Goal: Task Accomplishment & Management: Complete application form

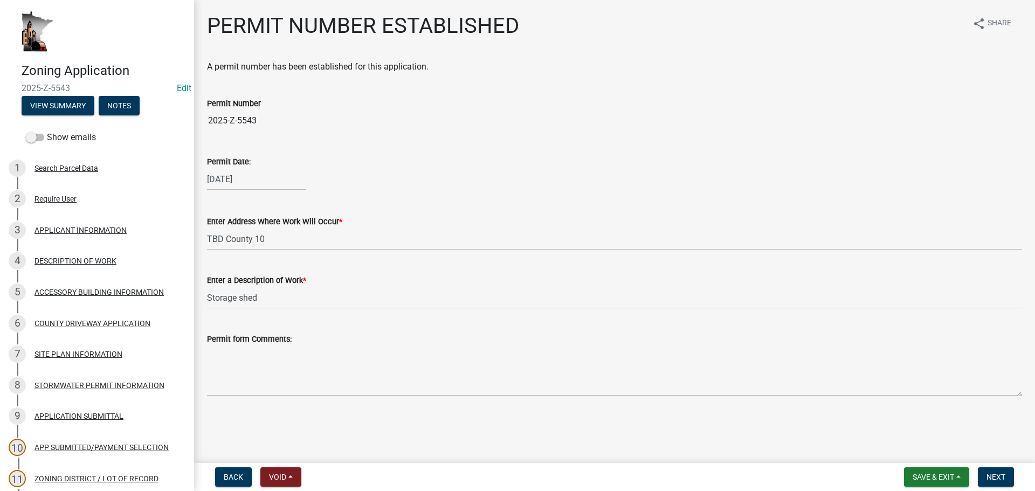
scroll to position [475, 0]
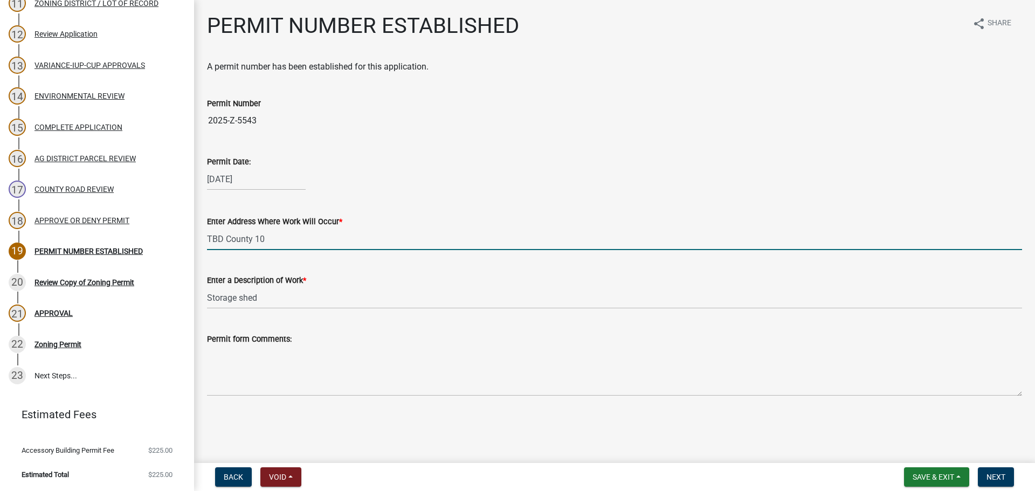
click at [279, 234] on input "TBD County 10" at bounding box center [614, 239] width 815 height 22
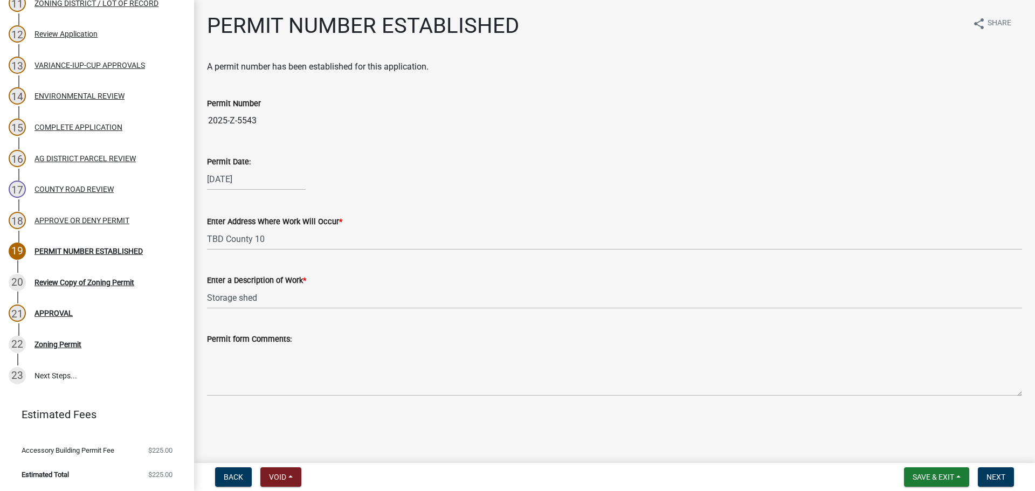
click at [275, 309] on wm-data-entity-input "Enter a Description of Work * Storage shed" at bounding box center [614, 288] width 815 height 59
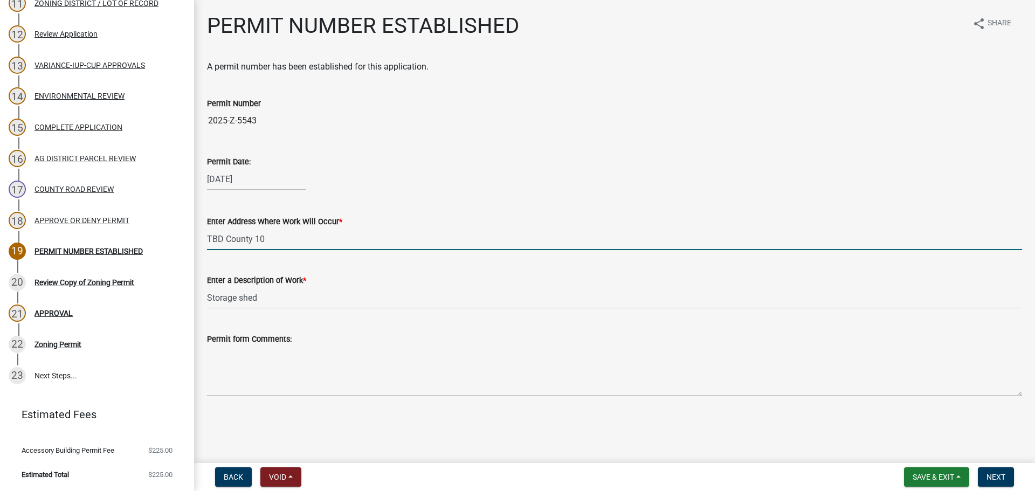
click at [285, 247] on input "TBD County 10" at bounding box center [614, 239] width 815 height 22
drag, startPoint x: 281, startPoint y: 242, endPoint x: 175, endPoint y: 234, distance: 107.0
click at [175, 234] on div "Zoning Application 2025-Z-5543 Edit View Summary Notes Show emails 1 Search Par…" at bounding box center [517, 245] width 1035 height 491
type input "No Address - PID 030046000"
click at [320, 426] on main "PERMIT NUMBER ESTABLISHED share Share A permit number has been established for …" at bounding box center [614, 229] width 841 height 459
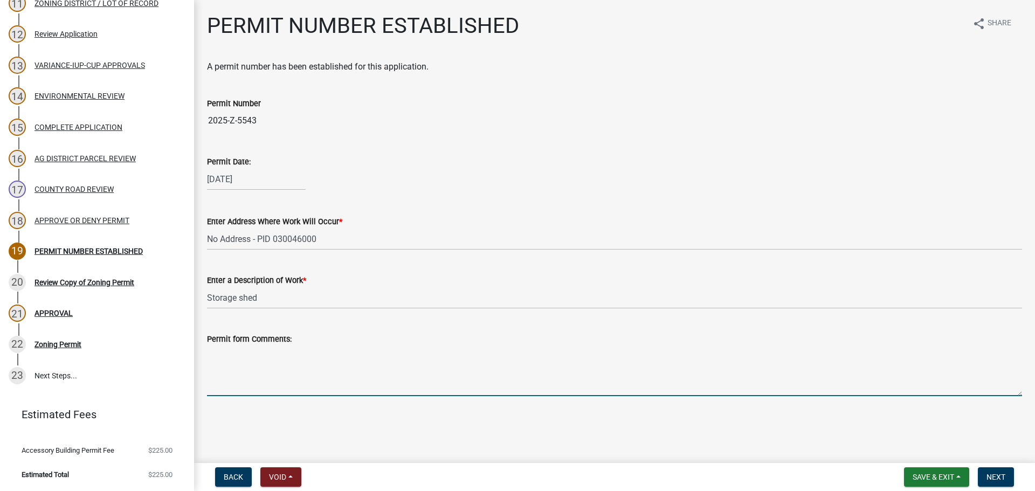
click at [265, 369] on textarea "Permit form Comments:" at bounding box center [614, 370] width 815 height 51
paste textarea "The lowest floor must be at an elevation of 800.9' or above; fill/adjacent grad…"
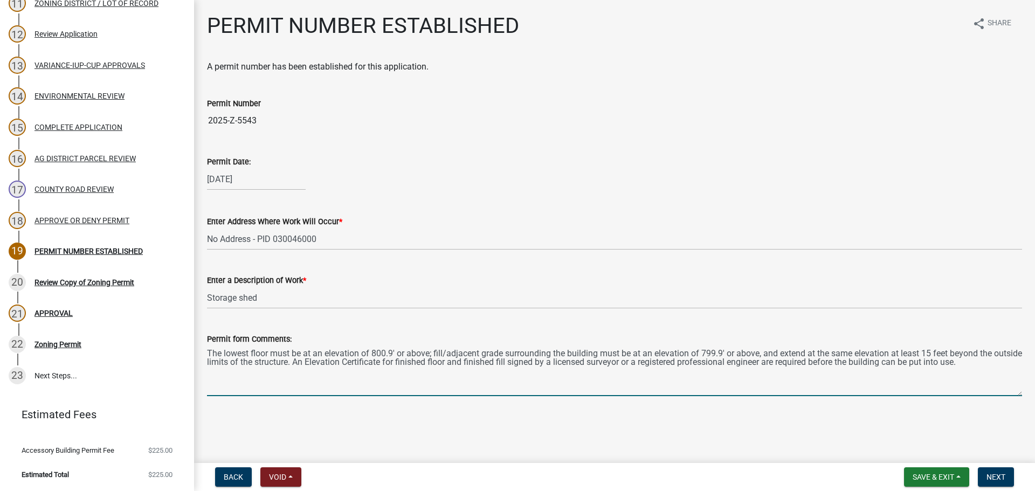
type textarea "The lowest floor must be at an elevation of 800.9' or above; fill/adjacent grad…"
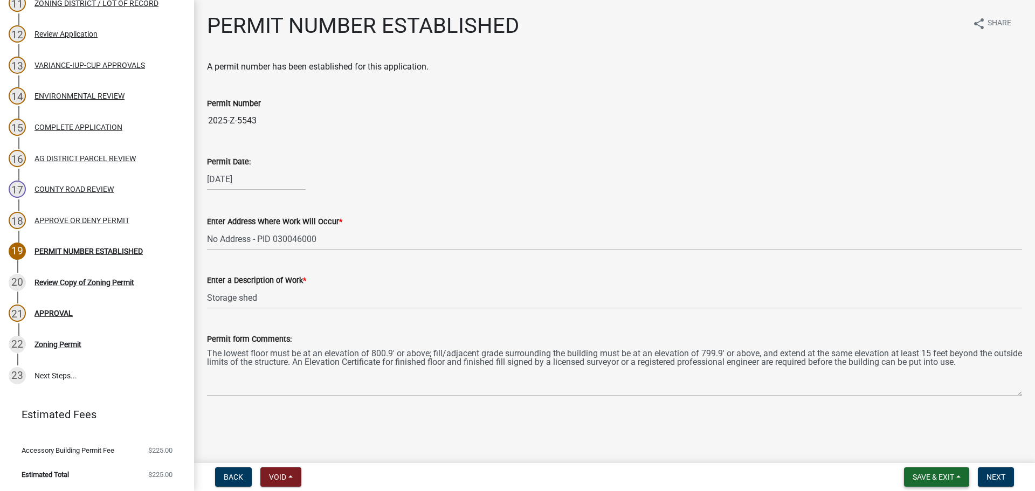
drag, startPoint x: 962, startPoint y: 473, endPoint x: 957, endPoint y: 466, distance: 8.5
click at [962, 473] on button "Save & Exit" at bounding box center [936, 476] width 65 height 19
click at [915, 421] on button "Save" at bounding box center [926, 423] width 86 height 26
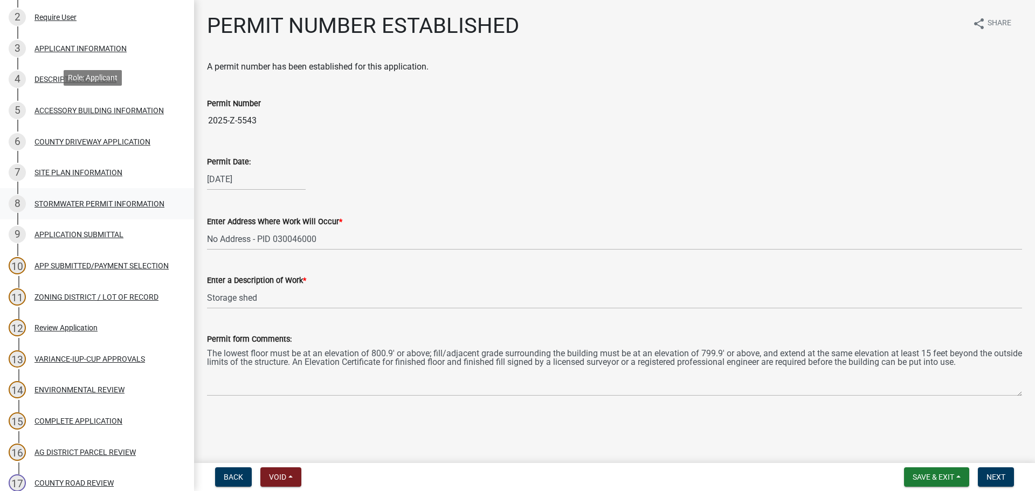
scroll to position [314, 0]
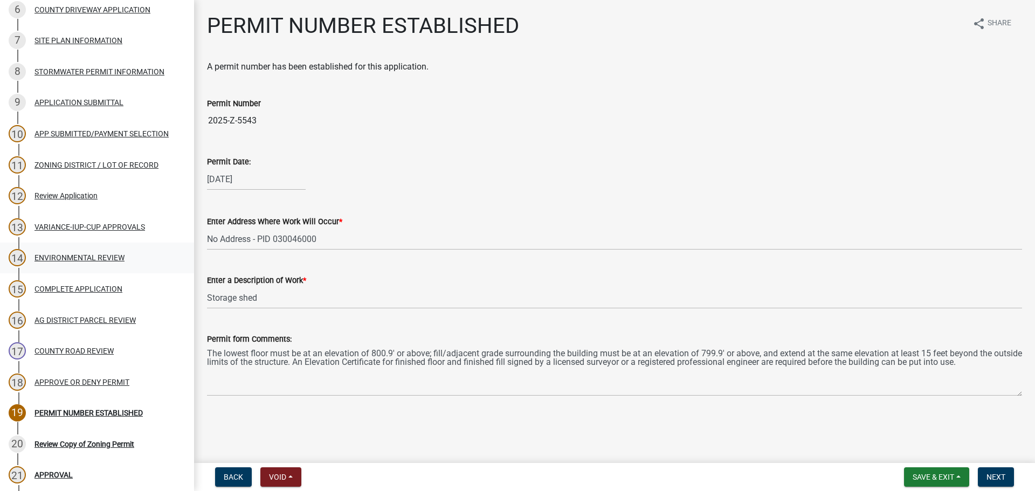
click at [99, 246] on link "14 ENVIRONMENTAL REVIEW" at bounding box center [97, 257] width 194 height 31
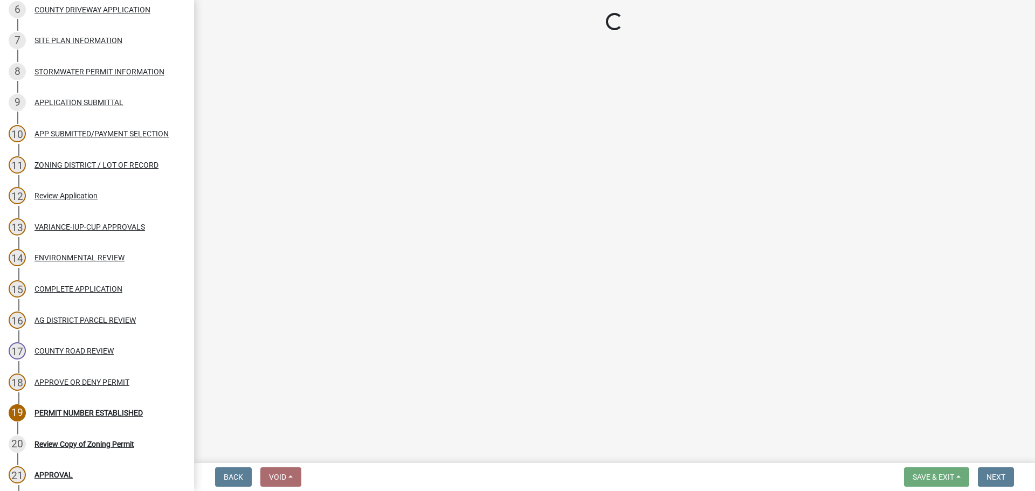
select select "9a1932d2-d115-417f-b034-646df085a164"
select select "2ea08b90-504d-4eb7-a8cb-c132f09b7b19"
select select "1d7e6482-2af7-4242-81a2-9aefc54aa9aa"
select select "63298e81-b485-4ec2-add0-5a57395b5ac5"
select select "fa0c1678-a57f-4d2d-8bc5-b8401fa3fa3b"
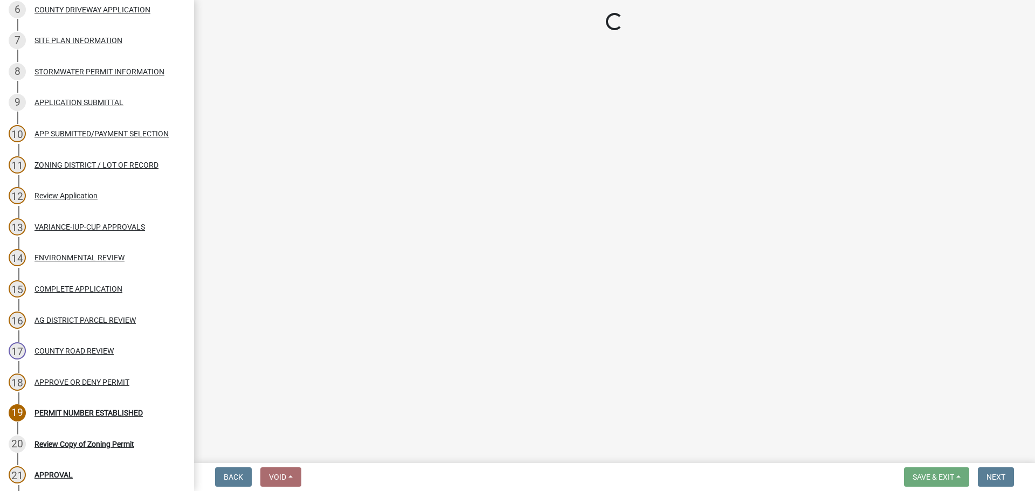
select select "8e0a01f6-ccf1-46e0-a05b-186ef6c8a445"
select select "294fbb0f-ef92-492d-a55d-6ae48f2d4023"
select select "2304331d-9cc4-46bf-a9a7-ce5d509d7e3c"
select select "e7961d78-4f82-4ea0-a075-1f680d90960e"
select select "8c70e245-dd90-46b4-bc6d-16ce3603621c"
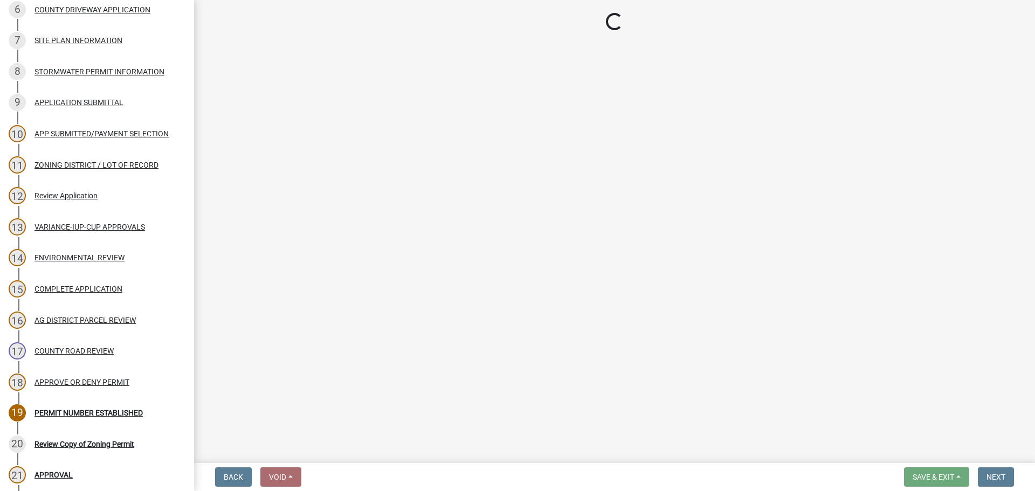
select select "c0fe89da-e6be-4440-b09b-6bf401eca5d4"
select select "cc045de0-ead4-414c-a886-12e51f2bc4aa"
select select "c55ed237-4e75-4d9e-9e6e-534c544ae652"
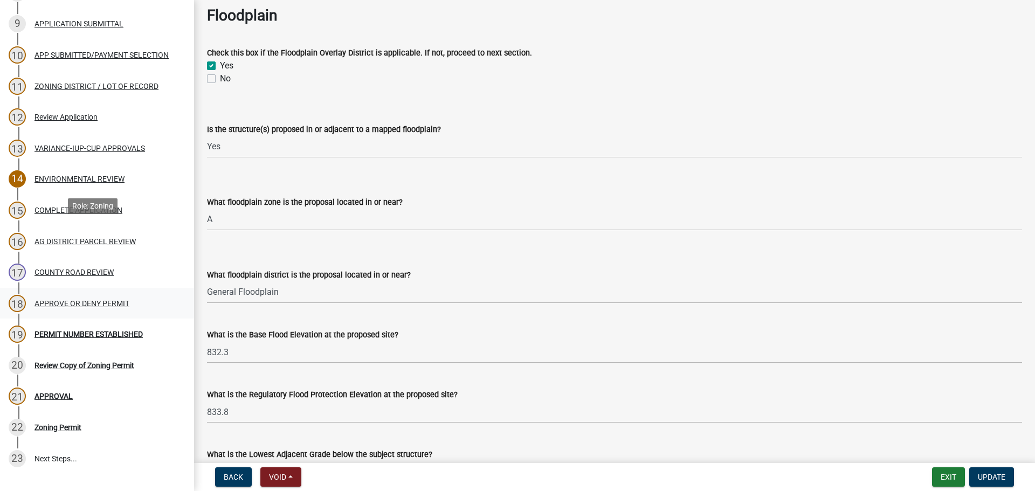
scroll to position [475, 0]
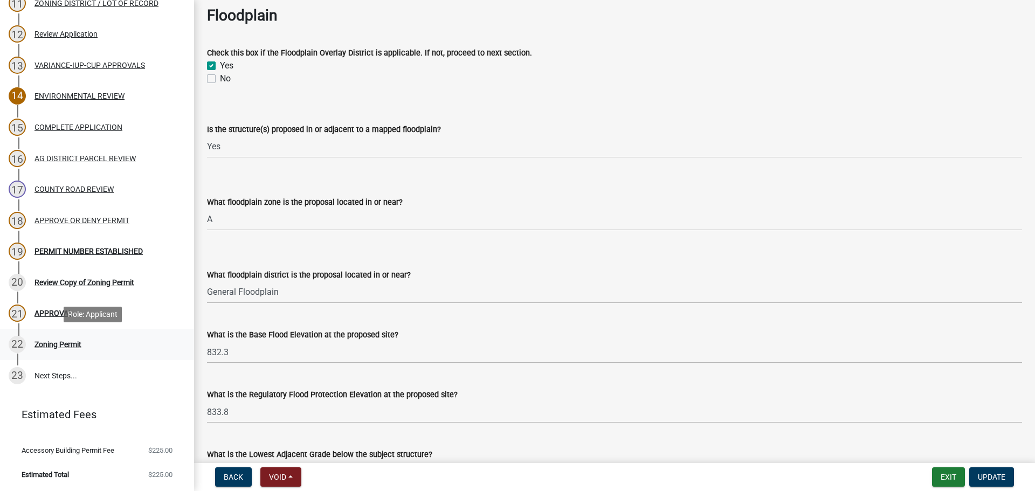
drag, startPoint x: 68, startPoint y: 338, endPoint x: 73, endPoint y: 342, distance: 5.7
click at [69, 338] on div "22 Zoning Permit" at bounding box center [93, 344] width 168 height 17
click at [88, 240] on link "19 PERMIT NUMBER ESTABLISHED" at bounding box center [97, 250] width 194 height 31
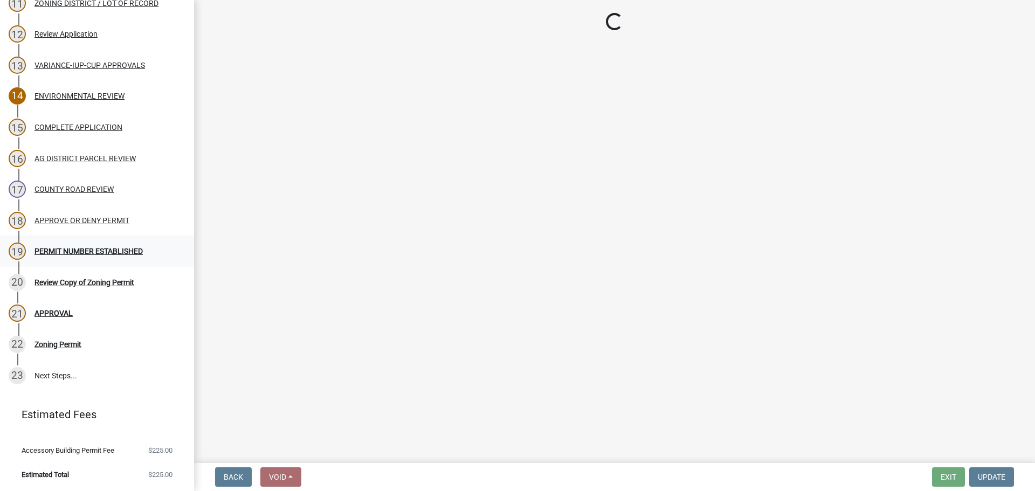
scroll to position [0, 0]
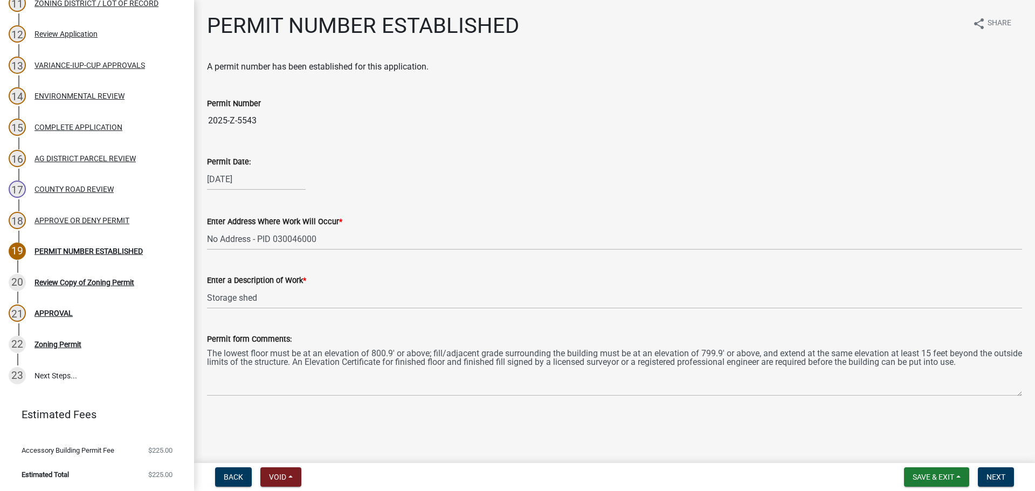
click at [397, 342] on div "Permit form Comments:" at bounding box center [614, 338] width 815 height 13
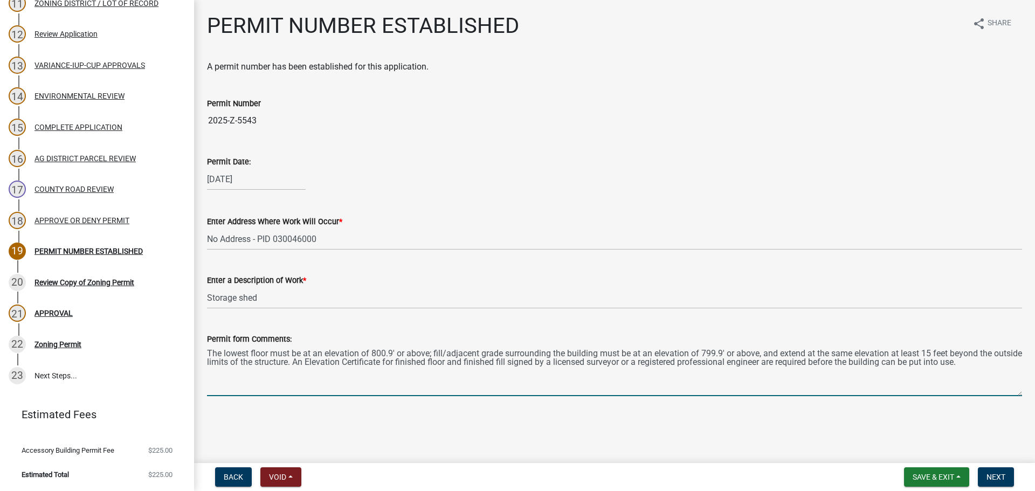
click at [391, 352] on textarea "The lowest floor must be at an elevation of 800.9' or above; fill/adjacent grad…" at bounding box center [614, 370] width 815 height 51
click at [919, 366] on textarea "The lowest floor must be at an elevation of 833.8' or above; fill/adjacent grad…" at bounding box center [614, 370] width 815 height 51
type textarea "The lowest floor must be at an elevation of 833.8' or above; fill/adjacent grad…"
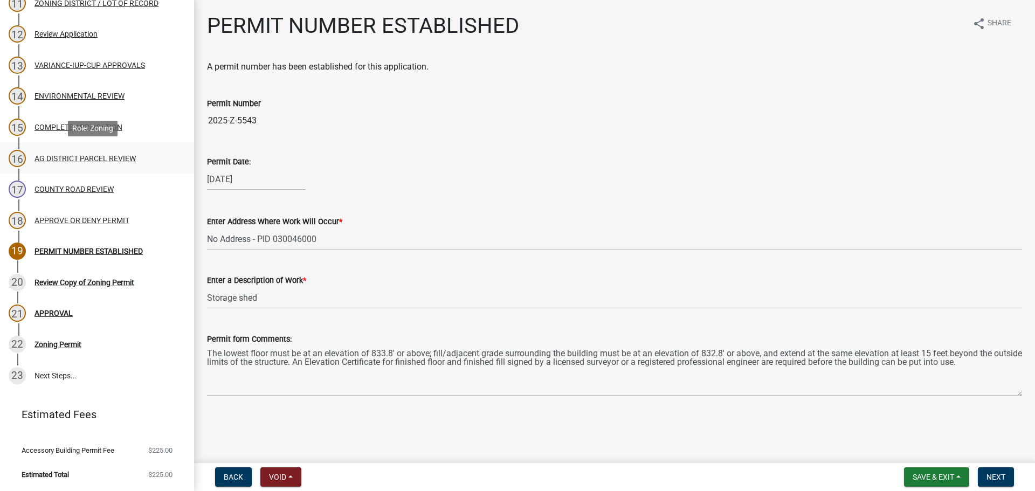
click at [70, 151] on div "16 AG DISTRICT PARCEL REVIEW" at bounding box center [93, 158] width 168 height 17
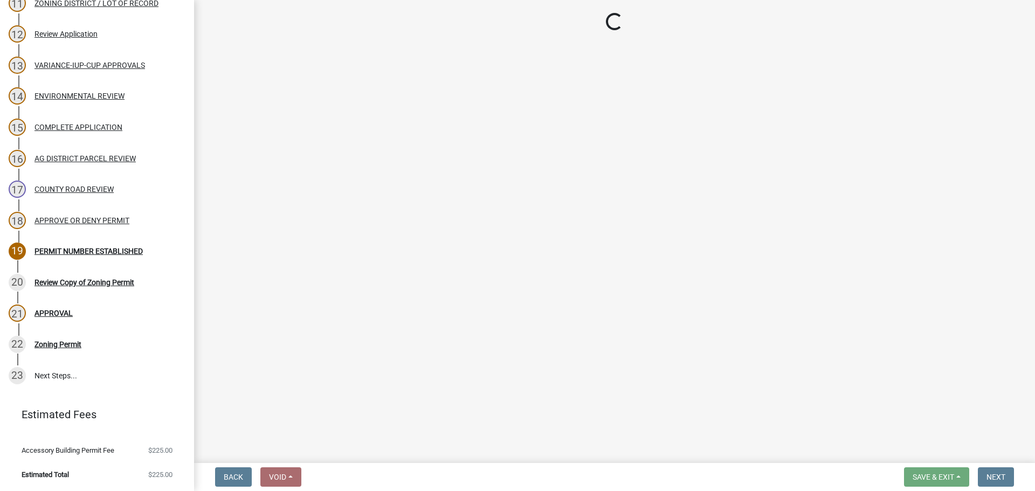
select select "fe23c68f-3976-40fb-92de-7ec6f88d0010"
select select "c27f3562-6487-48b9-bb79-d53cdb3b0a36"
select select "11f84c91-8ab9-4d12-b3eb-da8ee5526d2f"
select select "3e342f75-9fb1-4b8c-bbeb-47cfa96347ca"
select select "c756e23e-ff22-4e58-8178-2621bc441b49"
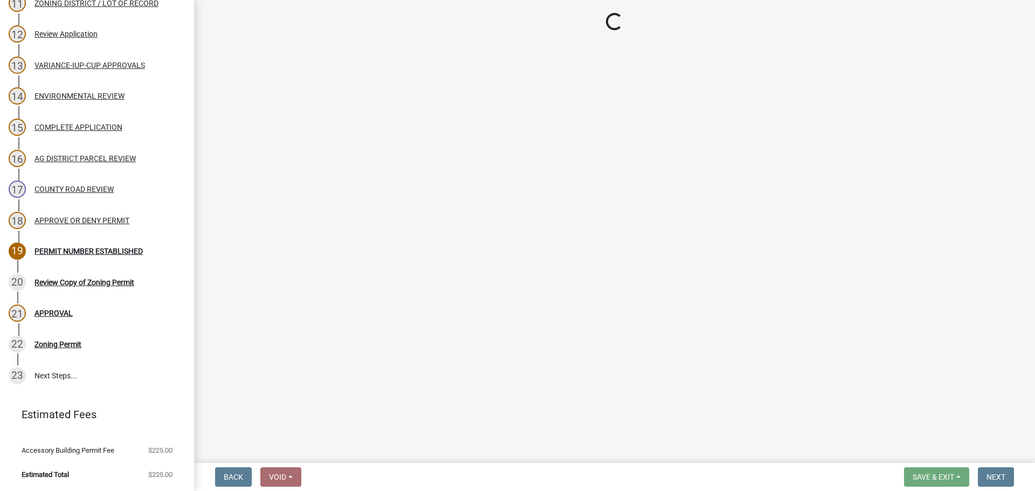
select select "93514e09-9993-4aea-b530-60a9708c3e74"
select select "a045efff-9645-47c6-b046-89cf1e905dd6"
select select "4125b28f-eff4-4a4f-91ac-a0224d6e09bd"
select select "f47993c2-143f-42b0-843f-88b20baa7a0f"
select select "010a36e8-78ab-47dd-88f8-ccc0edf139b8"
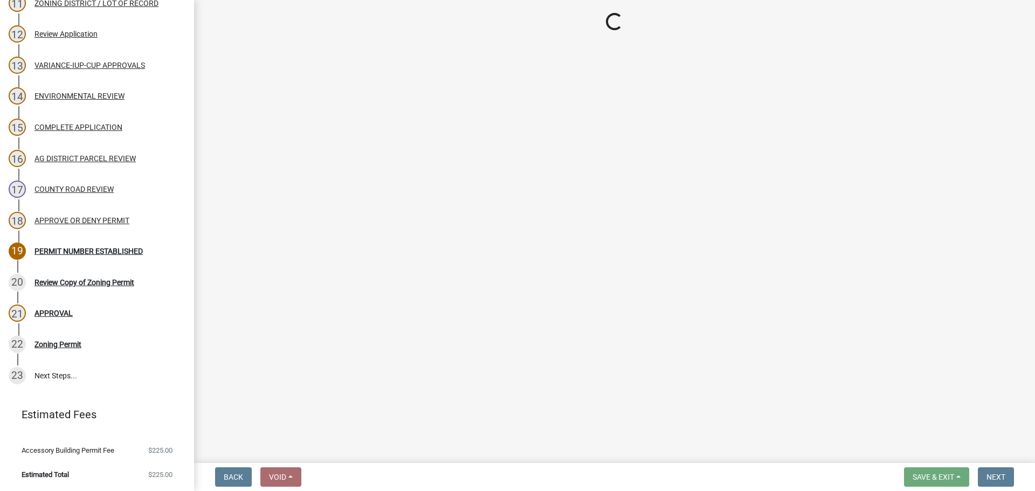
select select "617636dc-6122-45c9-991a-bd8b90cb2b24"
select select "2afcbc7a-ba70-4308-bdab-ed49491d43d0"
select select "be49bf27-167c-4383-b137-854eb09e2cec"
select select "6e389f70-961b-4b78-9c47-c422b69289d9"
select select "1e0d970e-6746-4216-b065-d6933a69b3fa"
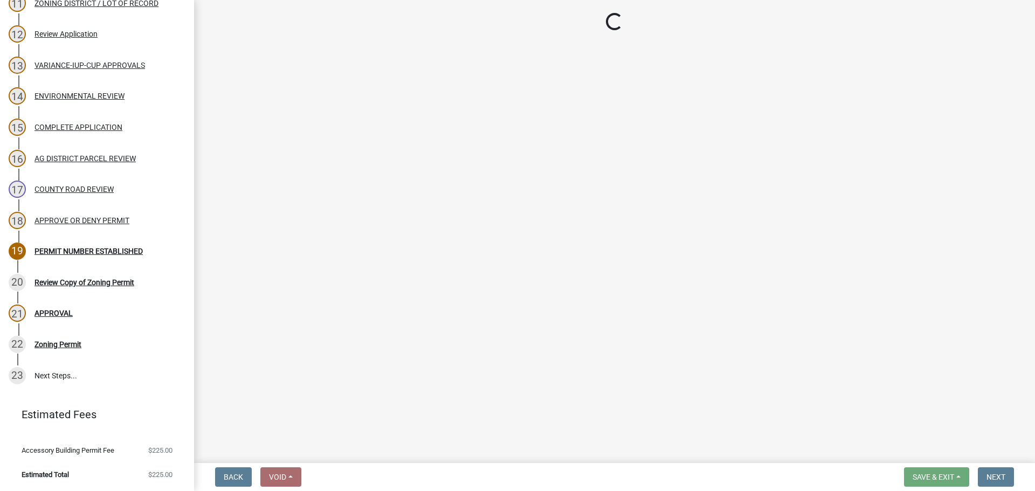
select select "44b75d30-e230-4ce0-8c0f-1ddadfe5cfb2"
select select "6d223645-95f1-4b70-a074-2c09099ea196"
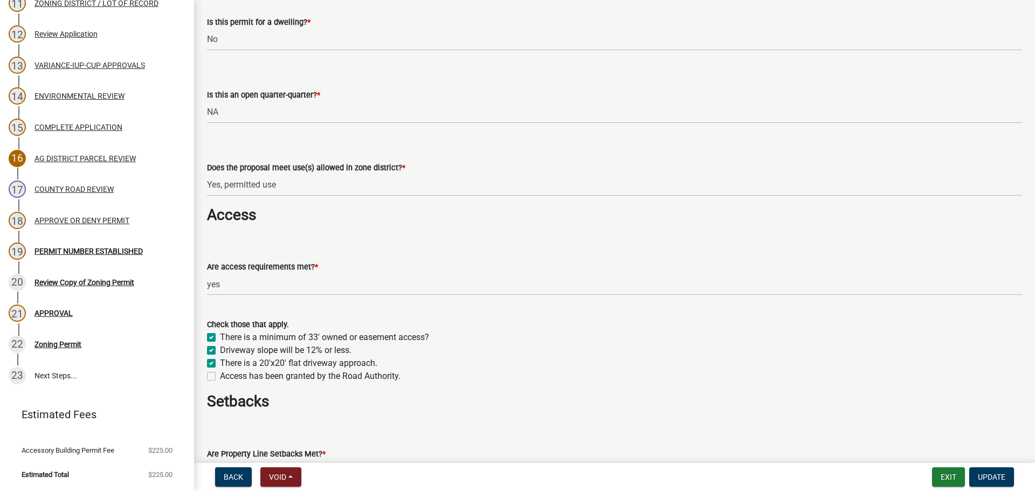
scroll to position [754, 0]
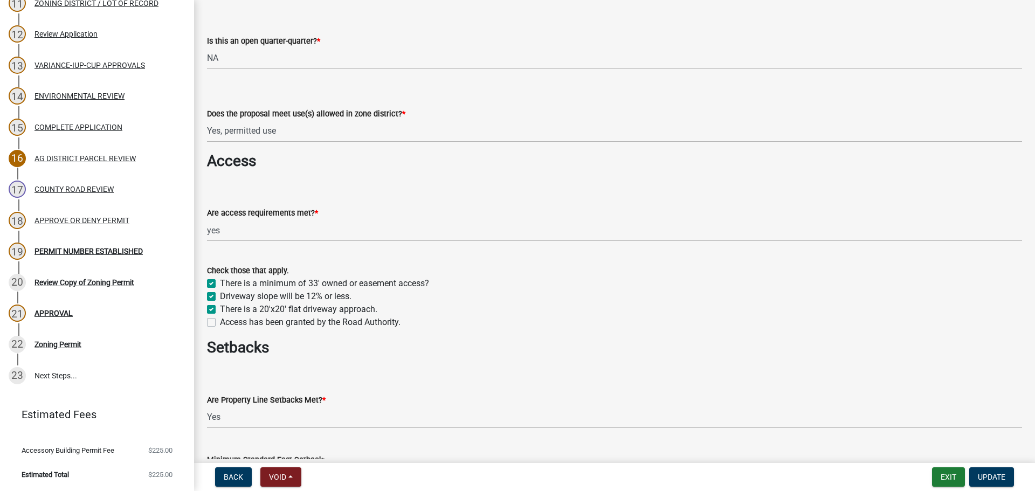
click at [206, 328] on div "Check those that apply. There is a minimum of 33' owned or easement access? Dri…" at bounding box center [614, 290] width 831 height 78
click at [216, 323] on div "Access has been granted by the Road Authority." at bounding box center [614, 322] width 815 height 13
click at [216, 325] on div "Access has been granted by the Road Authority." at bounding box center [614, 322] width 815 height 13
click at [220, 322] on label "Access has been granted by the Road Authority." at bounding box center [310, 322] width 181 height 13
click at [220, 322] on input "Access has been granted by the Road Authority." at bounding box center [223, 319] width 7 height 7
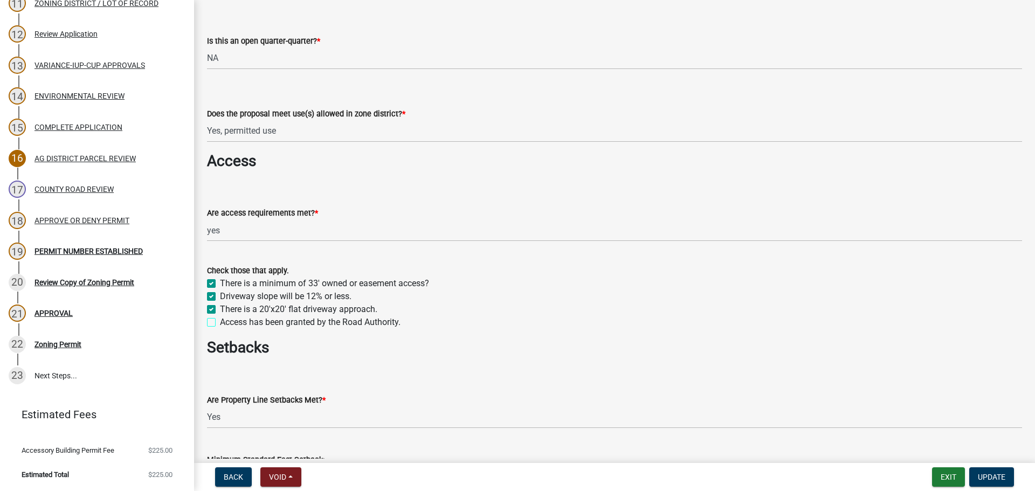
checkbox input "true"
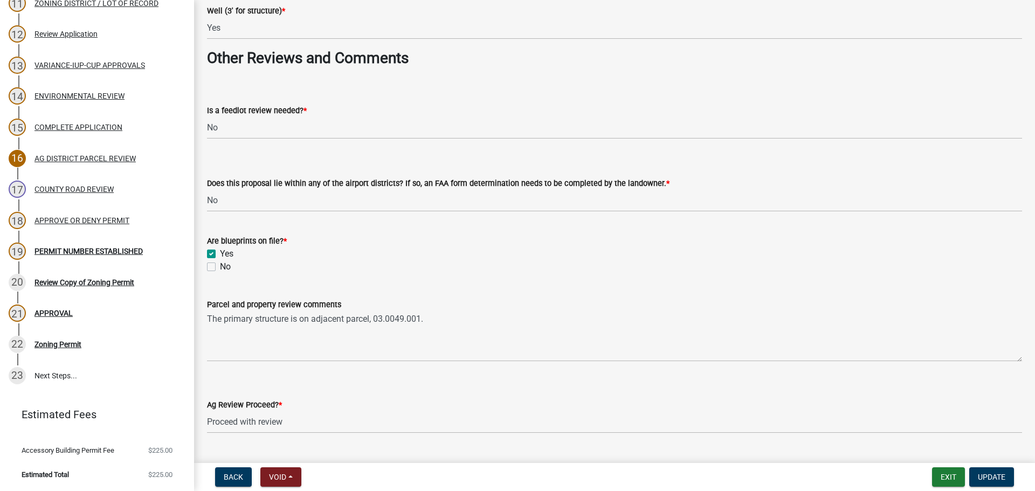
scroll to position [1832, 0]
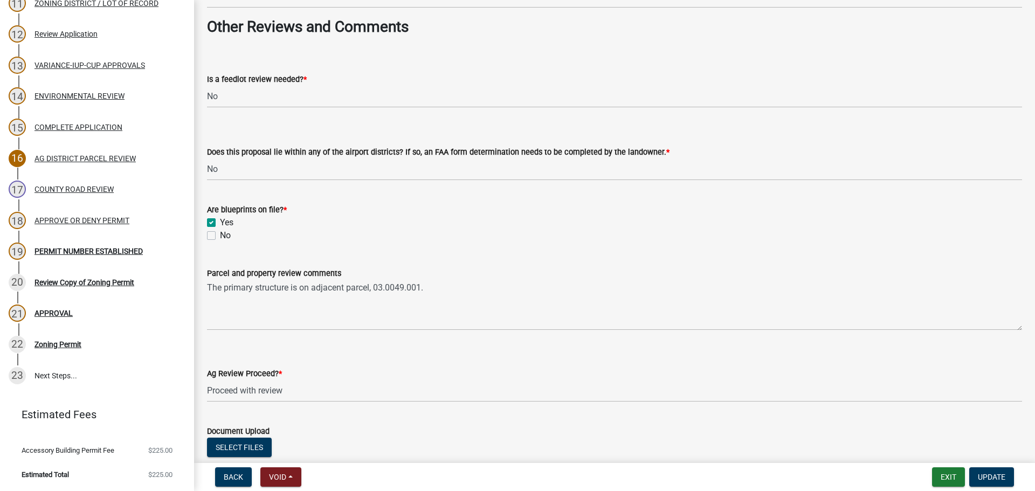
click at [439, 342] on div "Ag Review Proceed? * Select Item... Proceed with review Deny permit at this time" at bounding box center [614, 370] width 815 height 63
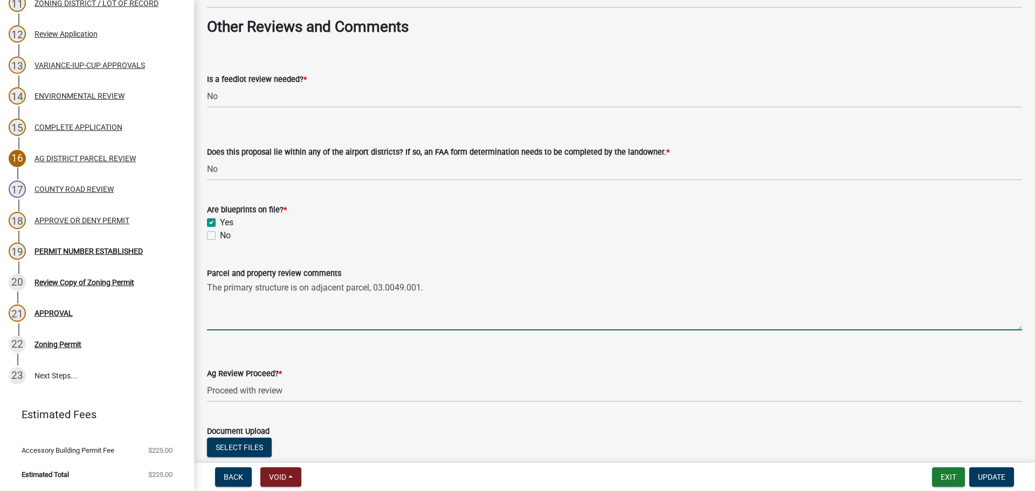
click at [448, 308] on textarea "The primary structure is on adjacent parcel, 03.0049.001." at bounding box center [614, 305] width 815 height 51
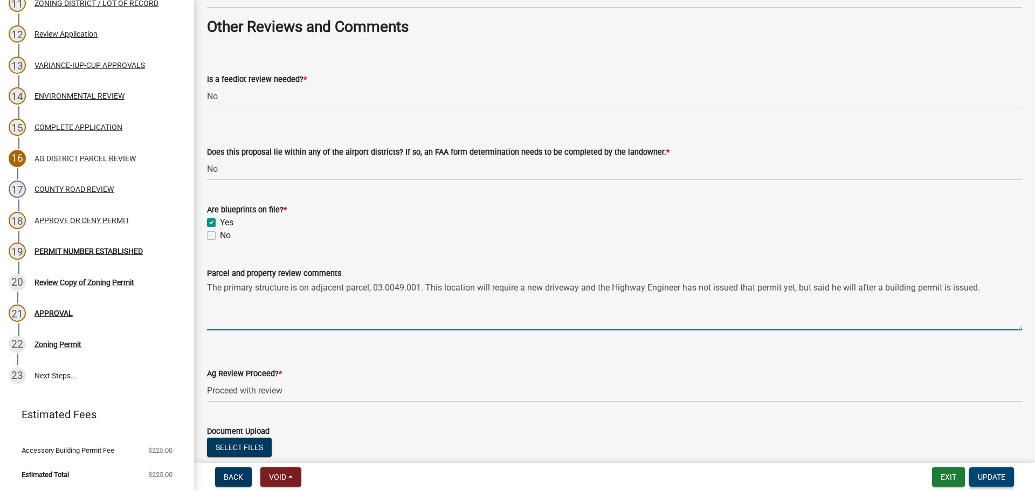
type textarea "The primary structure is on adjacent parcel, 03.0049.001. This location will re…"
click at [1003, 480] on span "Update" at bounding box center [990, 477] width 27 height 9
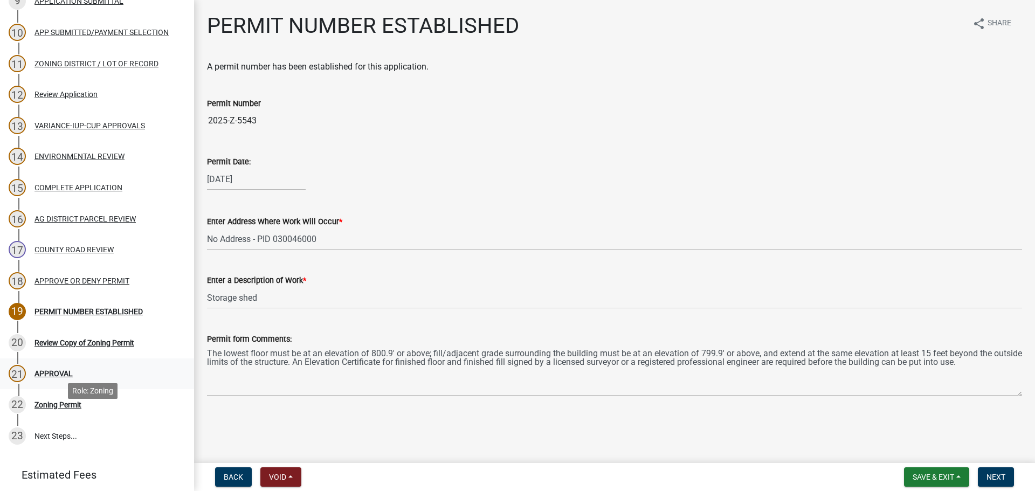
scroll to position [367, 0]
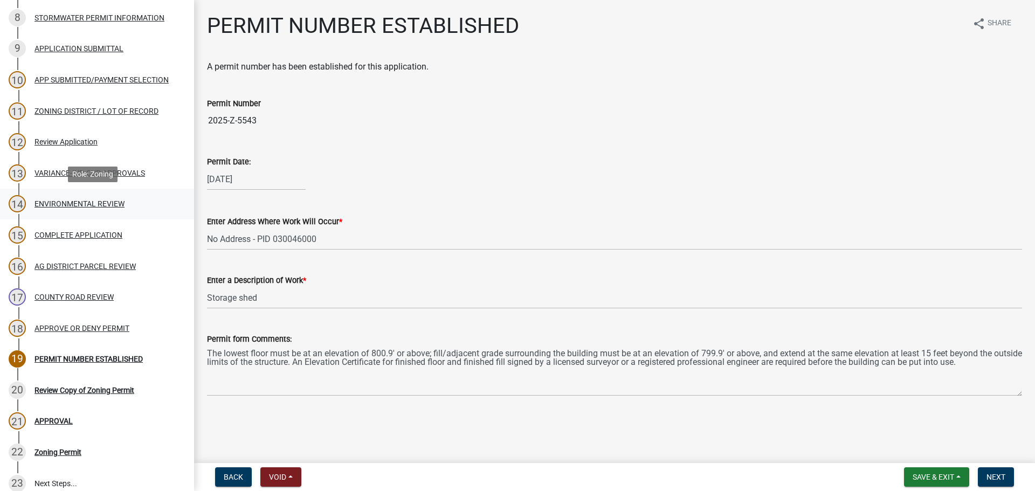
click at [109, 198] on div "14 ENVIRONMENTAL REVIEW" at bounding box center [93, 203] width 168 height 17
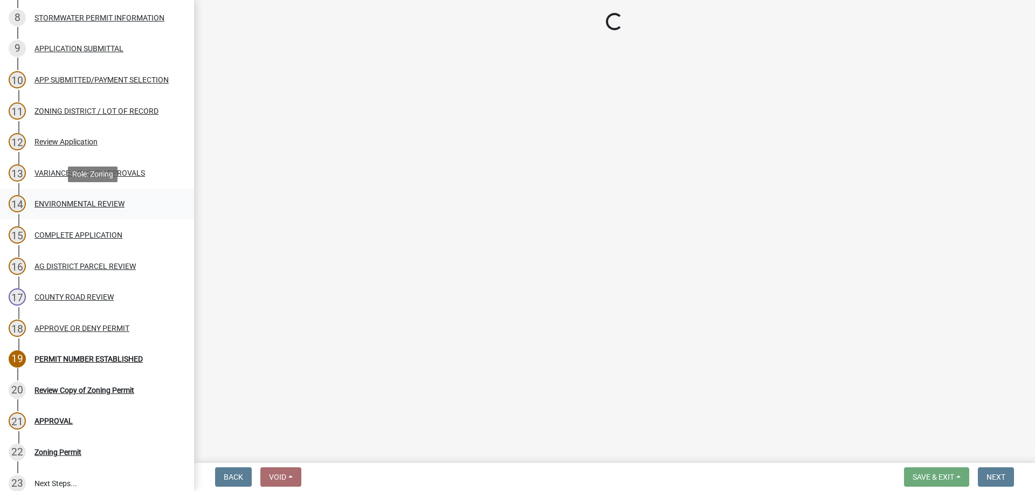
select select "9a1932d2-d115-417f-b034-646df085a164"
select select "2ea08b90-504d-4eb7-a8cb-c132f09b7b19"
select select "1d7e6482-2af7-4242-81a2-9aefc54aa9aa"
select select "63298e81-b485-4ec2-add0-5a57395b5ac5"
select select "fa0c1678-a57f-4d2d-8bc5-b8401fa3fa3b"
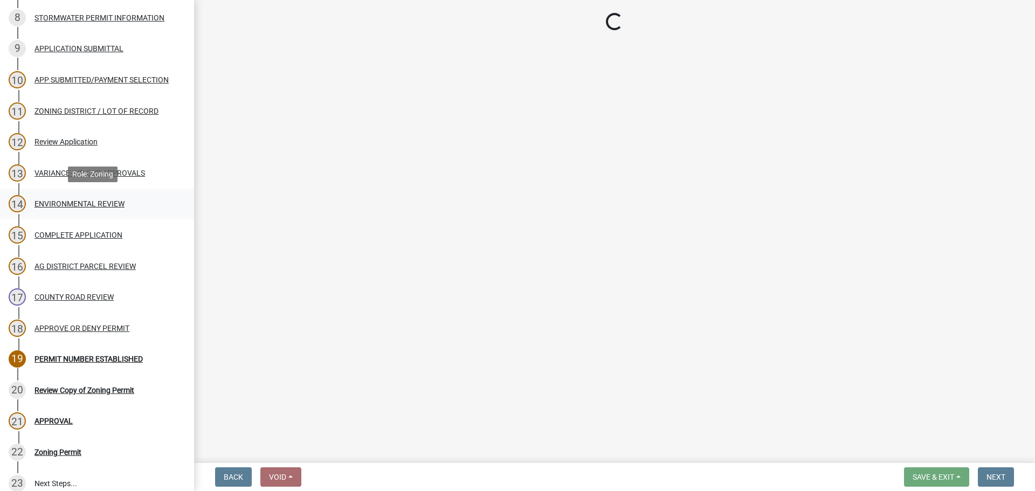
select select "8e0a01f6-ccf1-46e0-a05b-186ef6c8a445"
select select "294fbb0f-ef92-492d-a55d-6ae48f2d4023"
select select "2304331d-9cc4-46bf-a9a7-ce5d509d7e3c"
select select "e7961d78-4f82-4ea0-a075-1f680d90960e"
select select "8c70e245-dd90-46b4-bc6d-16ce3603621c"
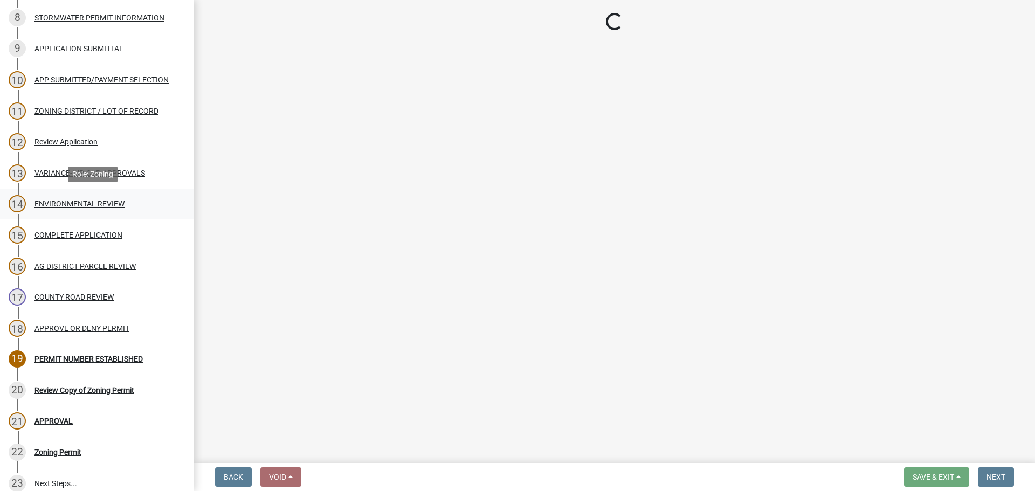
select select "c0fe89da-e6be-4440-b09b-6bf401eca5d4"
select select "cc045de0-ead4-414c-a886-12e51f2bc4aa"
select select "c55ed237-4e75-4d9e-9e6e-534c544ae652"
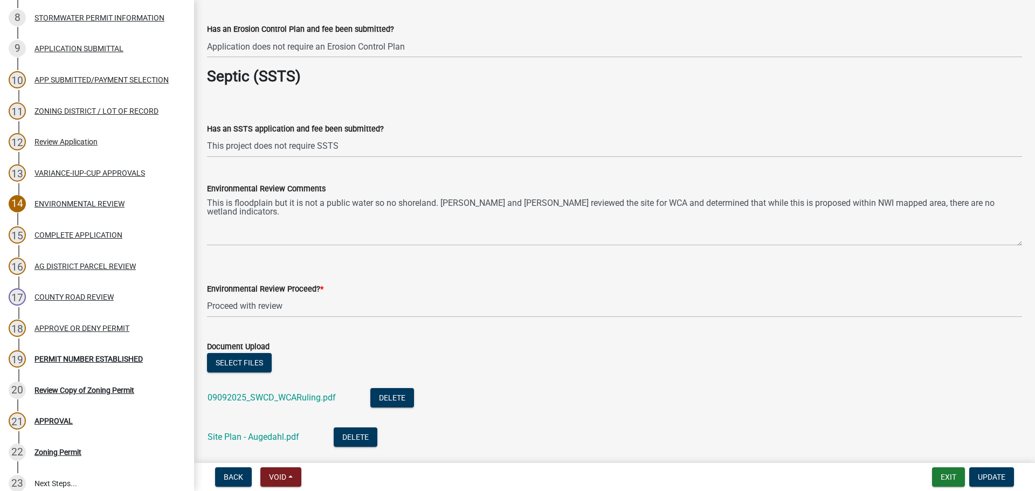
scroll to position [1856, 0]
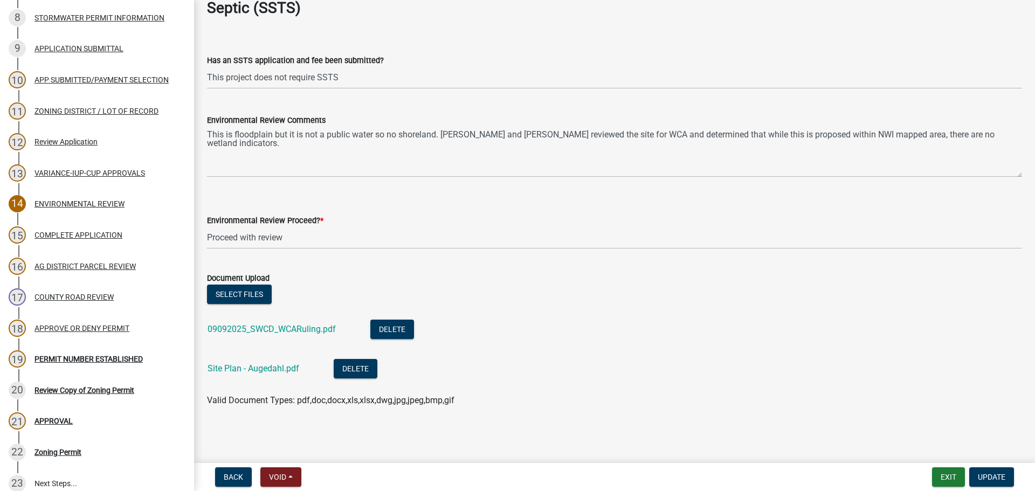
drag, startPoint x: 1006, startPoint y: 345, endPoint x: 799, endPoint y: 375, distance: 209.1
click at [1007, 345] on li "09092025_SWCD_WCARuling.pdf Delete" at bounding box center [614, 330] width 815 height 39
click at [247, 296] on button "Select files" at bounding box center [239, 294] width 65 height 19
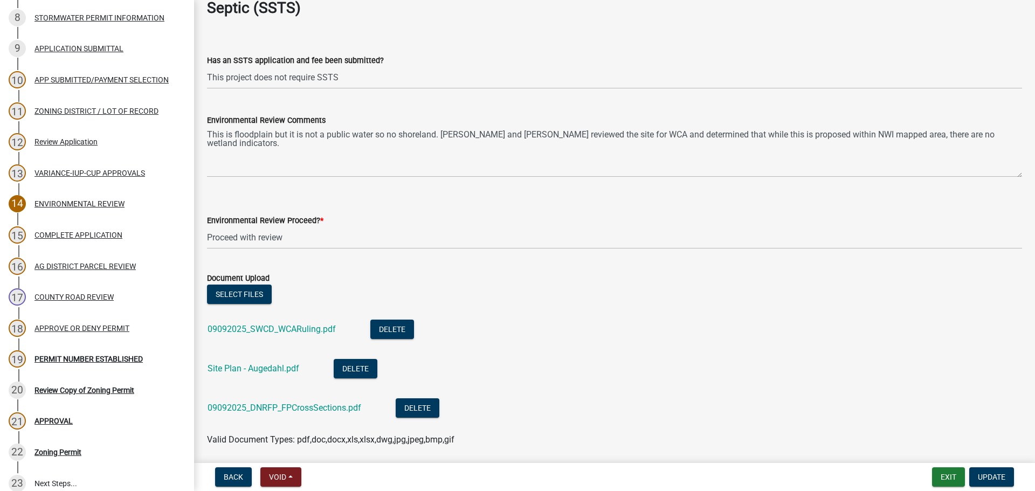
click at [328, 413] on div "09092025_DNRFP_FPCrossSections.pdf" at bounding box center [292, 409] width 171 height 22
click at [325, 411] on link "09092025_DNRFP_FPCrossSections.pdf" at bounding box center [284, 408] width 154 height 10
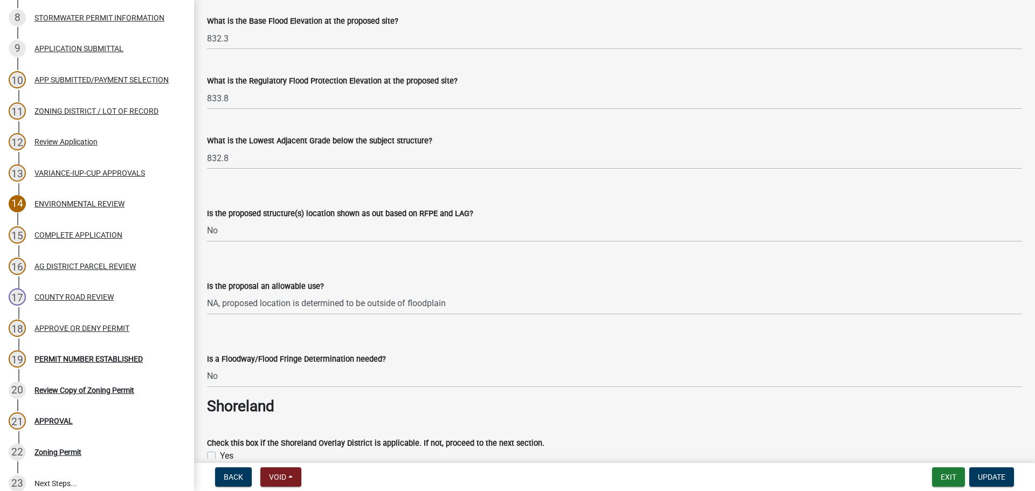
scroll to position [348, 0]
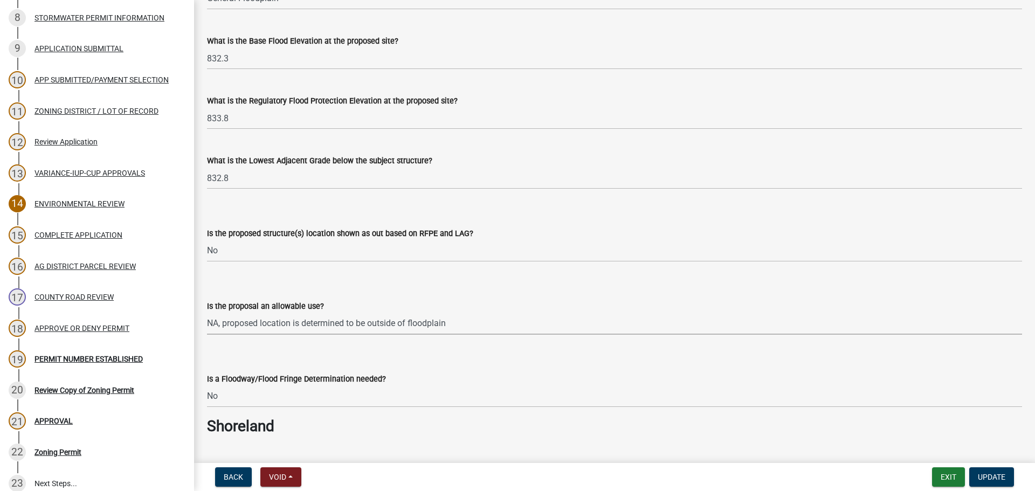
click at [388, 316] on select "Select Item... NA, proposed location is determined to be outside of floodplain …" at bounding box center [614, 324] width 815 height 22
click at [207, 313] on select "Select Item... NA, proposed location is determined to be outside of floodplain …" at bounding box center [614, 324] width 815 height 22
select select "319a79df-1411-45bc-9438-b10a48496763"
click at [667, 360] on form "Is a Floodway/Flood Fringe Determination needed? Select Item... Yes No NA" at bounding box center [614, 383] width 815 height 48
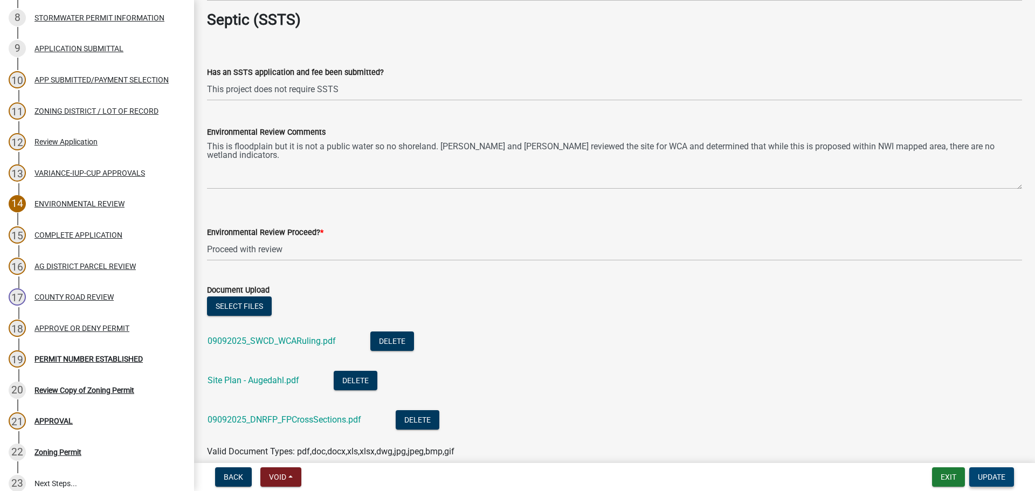
scroll to position [1856, 0]
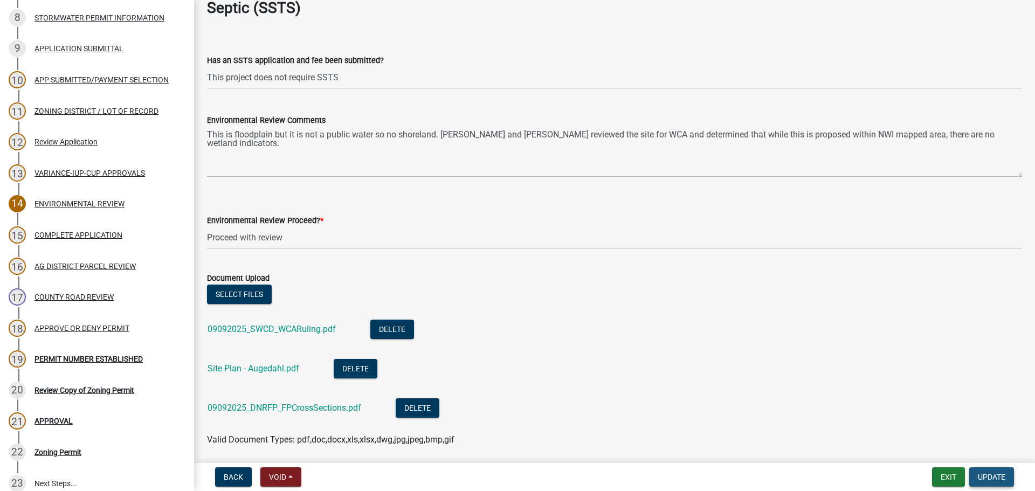
drag, startPoint x: 981, startPoint y: 476, endPoint x: 988, endPoint y: 476, distance: 6.5
click at [988, 476] on span "Update" at bounding box center [990, 477] width 27 height 9
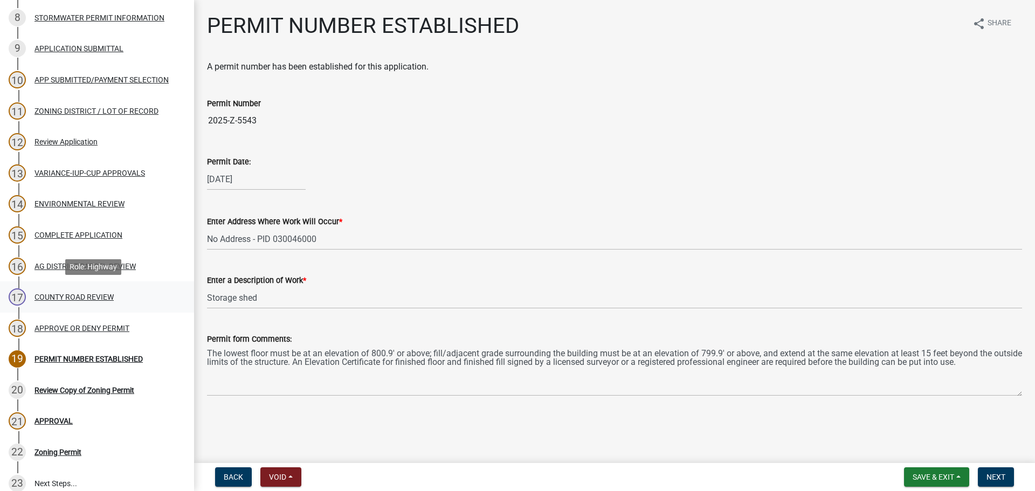
click at [96, 291] on div "17 COUNTY ROAD REVIEW" at bounding box center [93, 296] width 168 height 17
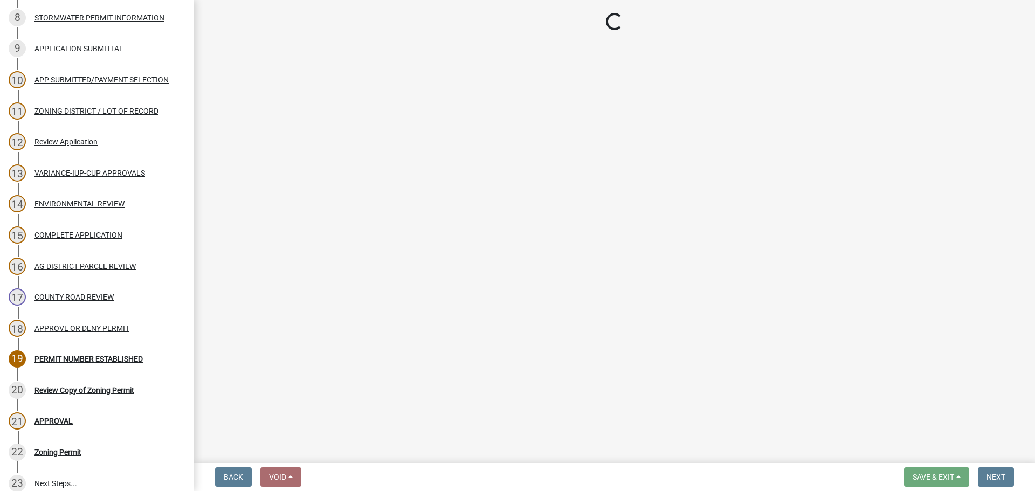
select select "12571bf2-0974-46ac-9946-639b3ea6d921"
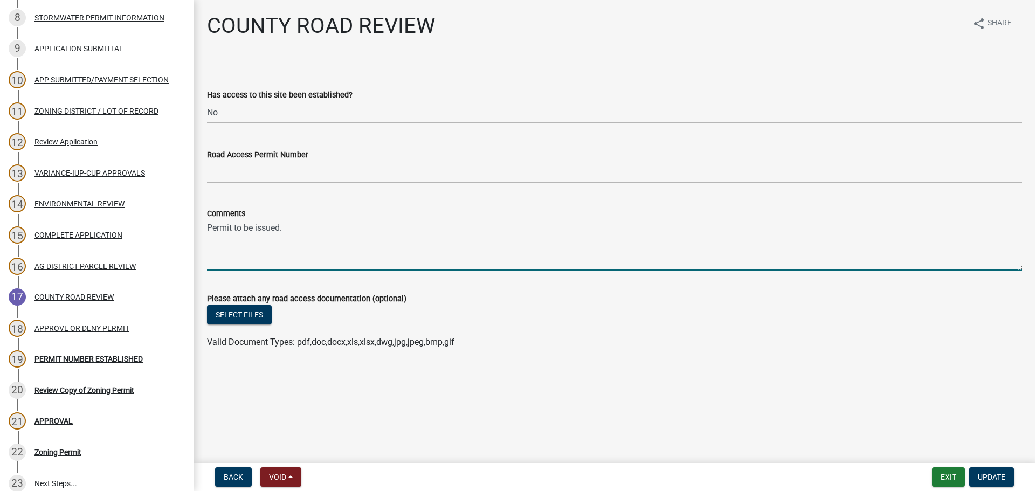
click at [350, 234] on textarea "Permit to be issued." at bounding box center [614, 245] width 815 height 51
drag, startPoint x: 345, startPoint y: 230, endPoint x: 205, endPoint y: 216, distance: 141.3
click at [205, 216] on div "Comments Permit to be issued." at bounding box center [614, 231] width 831 height 79
type textarea "D"
type textarea "M"
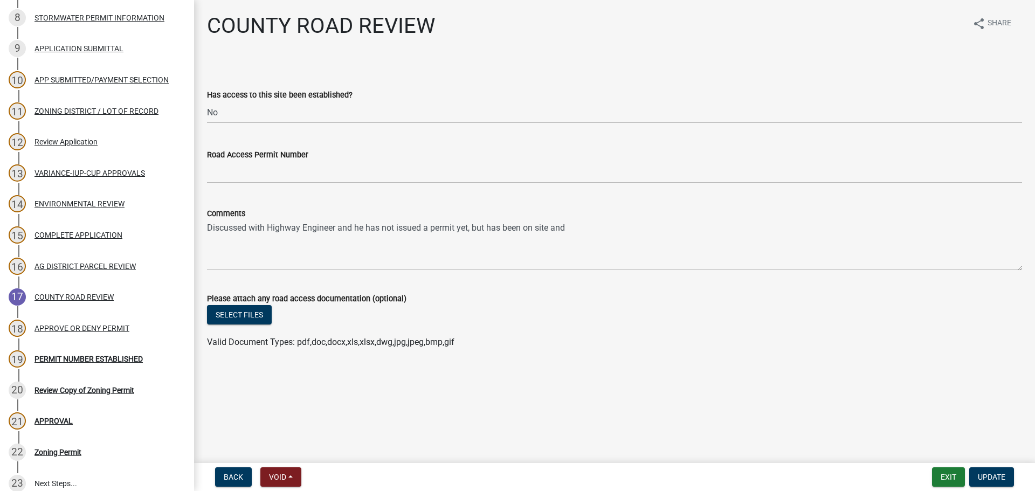
click at [909, 32] on div "COUNTY ROAD REVIEW share Share" at bounding box center [614, 30] width 815 height 34
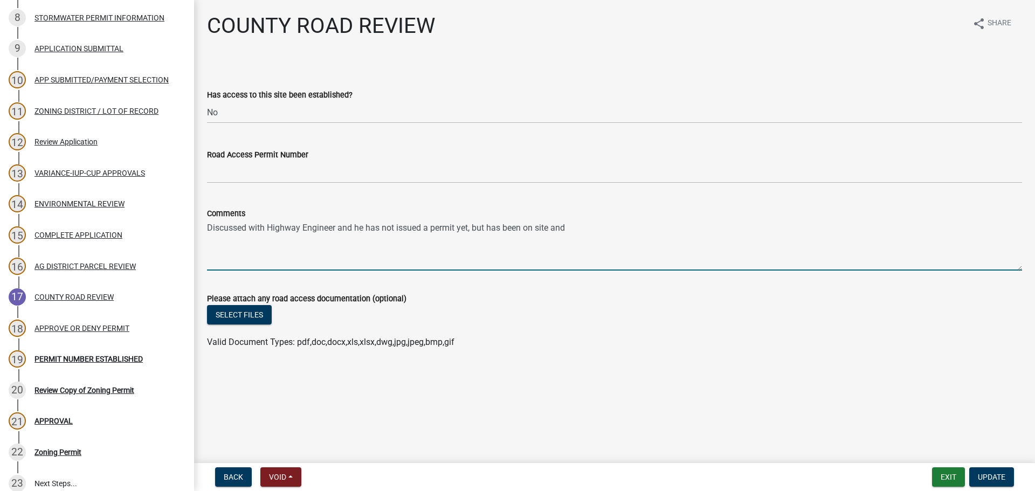
click at [583, 225] on textarea "Discussed with Highway Engineer and he has not issued a permit yet, but has bee…" at bounding box center [614, 245] width 815 height 51
type textarea "Discussed with Highway Engineer and he has not issued a permit yet, but has bee…"
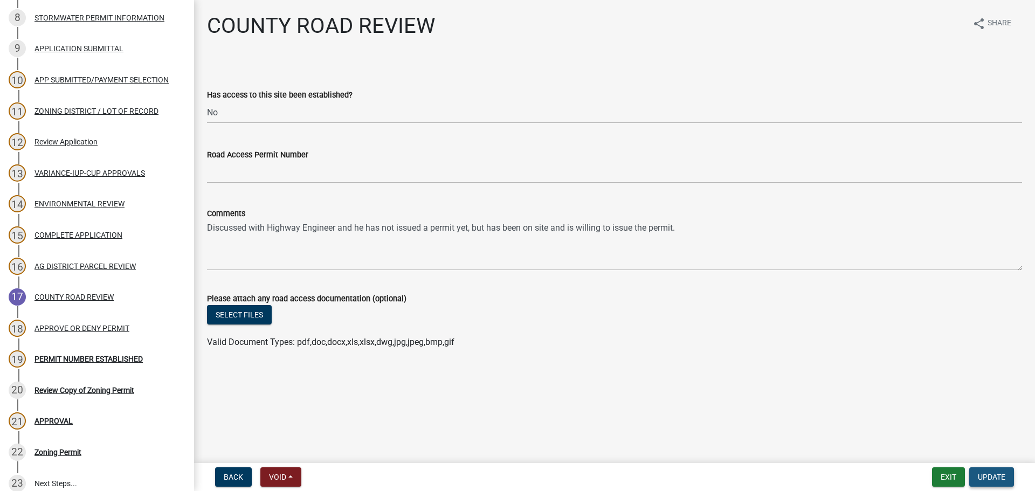
click at [993, 481] on span "Update" at bounding box center [990, 477] width 27 height 9
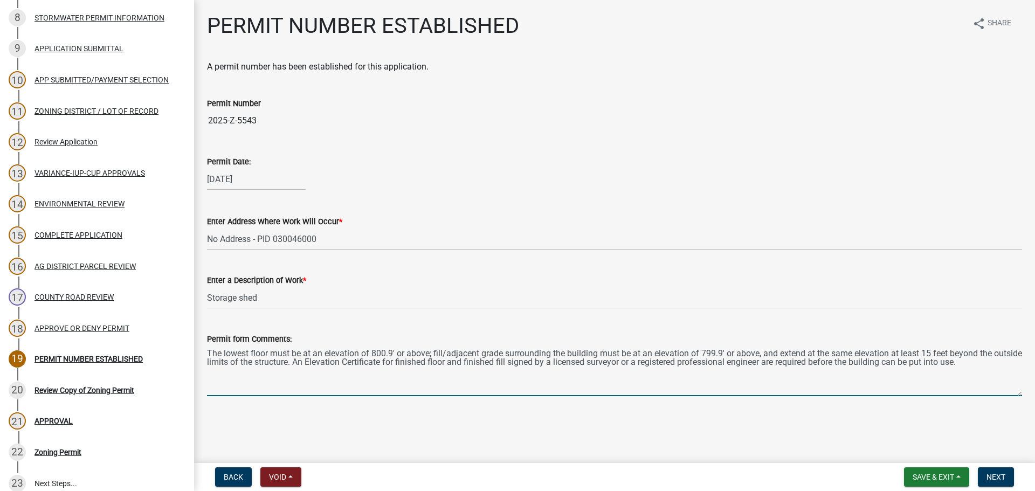
click at [397, 350] on textarea "The lowest floor must be at an elevation of 800.9' or above; fill/adjacent grad…" at bounding box center [614, 370] width 815 height 51
click at [392, 349] on textarea "The lowest floor must be at an elevation of 800.9' or above; fill/adjacent grad…" at bounding box center [614, 370] width 815 height 51
click at [727, 358] on textarea "The lowest floor must be at an elevation of 833.8' or above; fill/adjacent grad…" at bounding box center [614, 370] width 815 height 51
click at [809, 350] on textarea "The lowest floor must be at an elevation of 833.8' or above; fill/adjacent grad…" at bounding box center [614, 370] width 815 height 51
type textarea "The lowest floor must be at an elevation of 833.8' or above; fill/adjacent grad…"
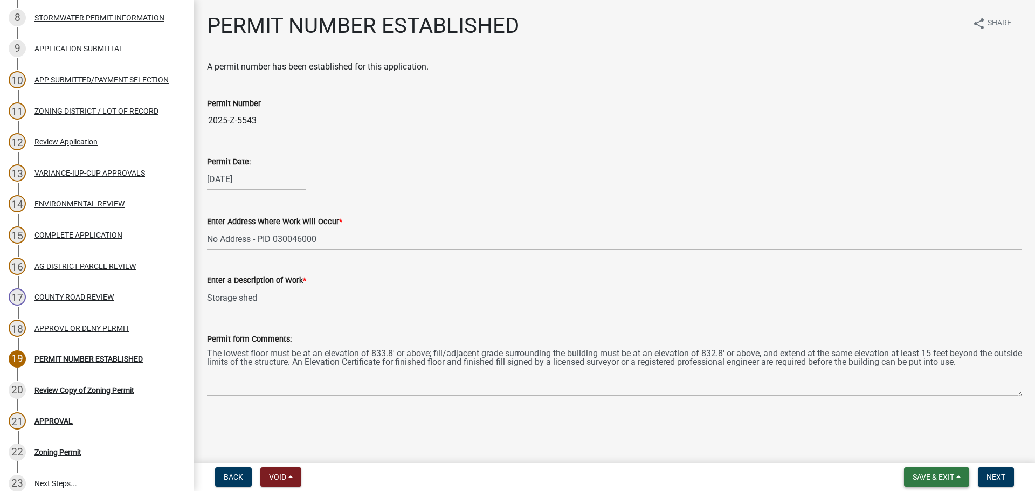
click at [965, 482] on button "Save & Exit" at bounding box center [936, 476] width 65 height 19
click at [917, 423] on button "Save" at bounding box center [926, 423] width 86 height 26
click at [1008, 485] on button "Next" at bounding box center [995, 476] width 36 height 19
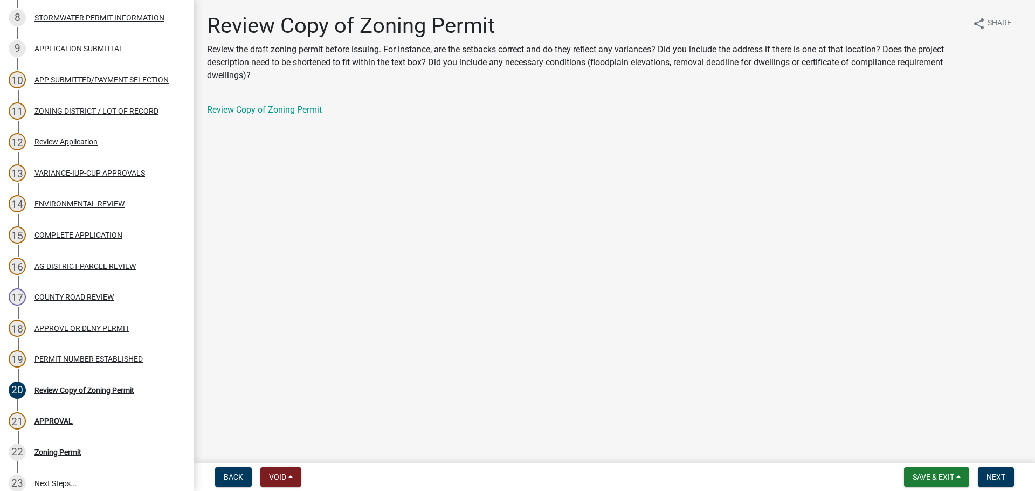
click at [284, 117] on div "Review Copy of Zoning Permit" at bounding box center [614, 114] width 831 height 22
drag, startPoint x: 283, startPoint y: 114, endPoint x: 26, endPoint y: 156, distance: 260.4
click at [283, 114] on link "Review Copy of Zoning Permit" at bounding box center [264, 110] width 115 height 10
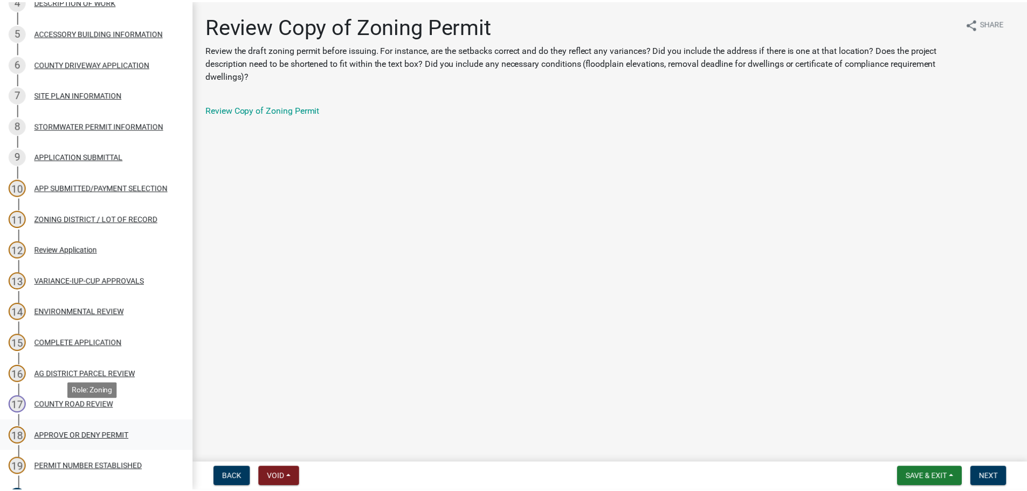
scroll to position [475, 0]
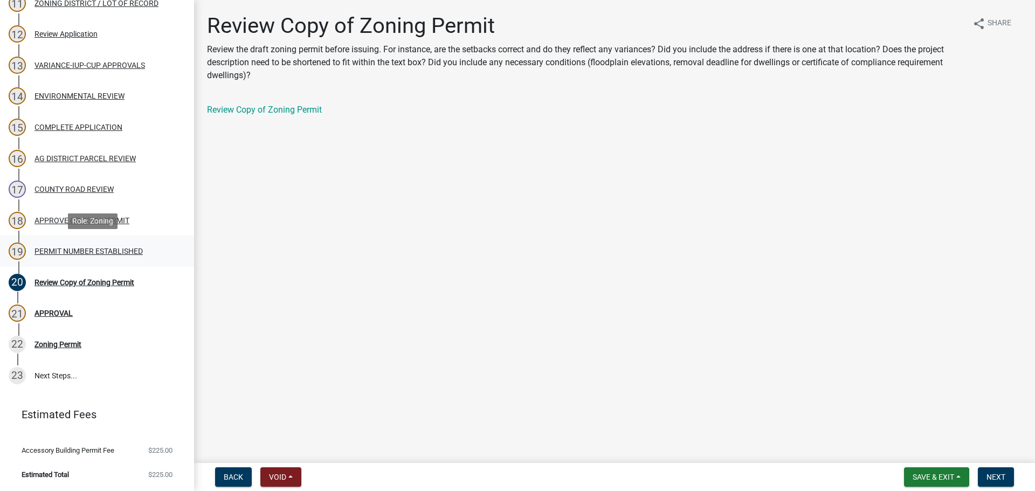
click at [114, 247] on div "PERMIT NUMBER ESTABLISHED" at bounding box center [88, 251] width 108 height 8
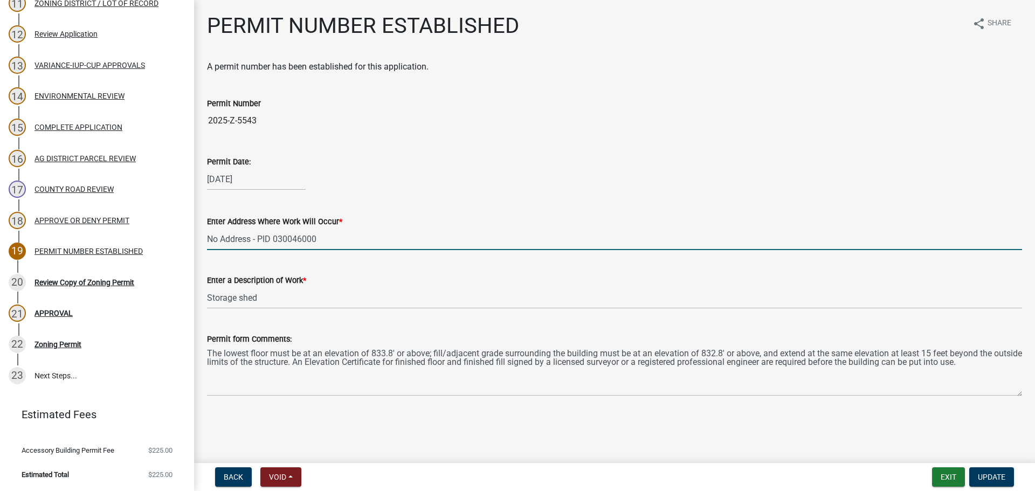
drag, startPoint x: 355, startPoint y: 244, endPoint x: 252, endPoint y: 243, distance: 102.4
click at [252, 243] on input "No Address - PID 030046000" at bounding box center [614, 239] width 815 height 22
type input "No Address"
click at [604, 468] on div "Back Void Withdraw Lock Expire Void Exit Update" at bounding box center [614, 476] width 823 height 19
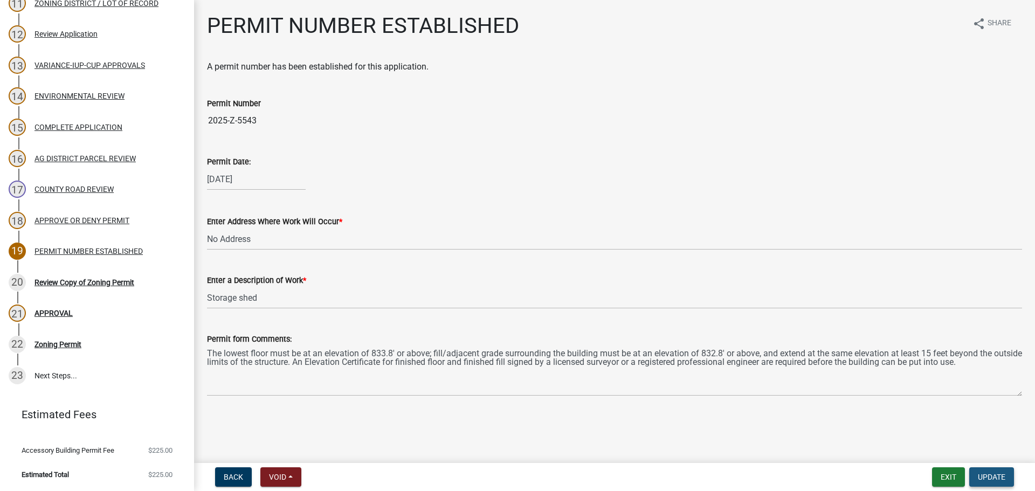
click at [985, 475] on span "Update" at bounding box center [990, 477] width 27 height 9
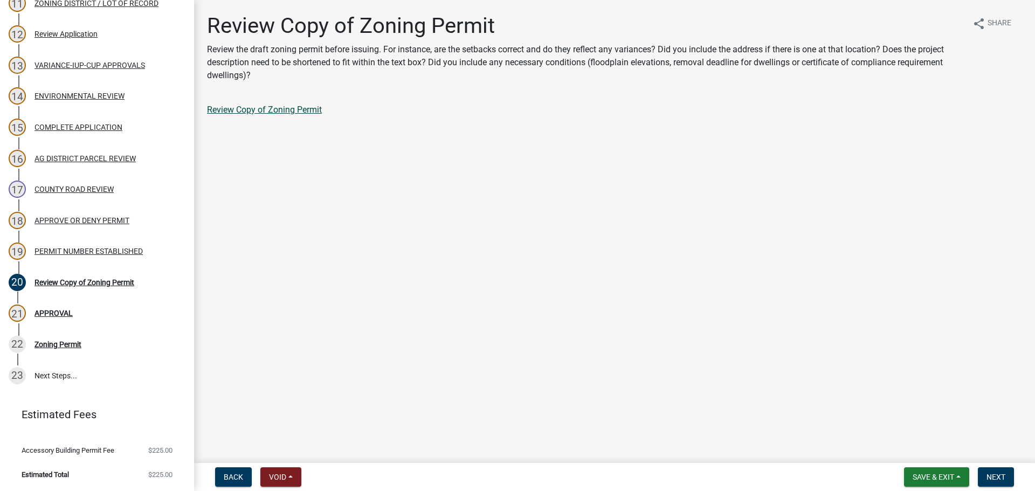
click at [247, 111] on link "Review Copy of Zoning Permit" at bounding box center [264, 110] width 115 height 10
click at [122, 251] on div "PERMIT NUMBER ESTABLISHED" at bounding box center [88, 251] width 108 height 8
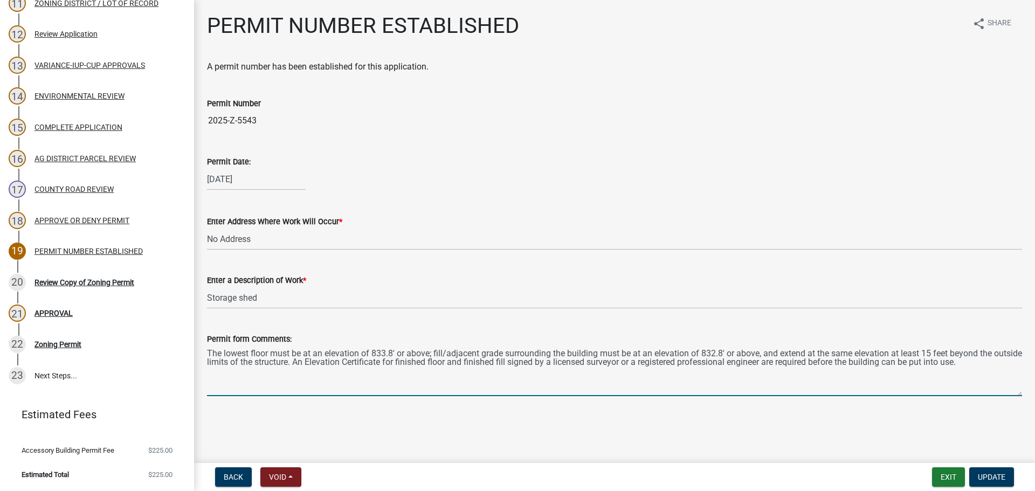
drag, startPoint x: 1000, startPoint y: 362, endPoint x: 1001, endPoint y: 373, distance: 10.8
click at [1000, 362] on textarea "The lowest floor must be at an elevation of 833.8' or above; fill/adjacent grad…" at bounding box center [614, 370] width 815 height 51
drag, startPoint x: 202, startPoint y: 376, endPoint x: 418, endPoint y: 379, distance: 216.7
click at [424, 375] on textarea "The lowest floor must be at an elevation of 833.8' or above; fill/adjacent grad…" at bounding box center [614, 370] width 815 height 51
click at [225, 373] on textarea "The lowest floor must be at an elevation of 833.8' or above; fill/adjacent grad…" at bounding box center [614, 370] width 815 height 51
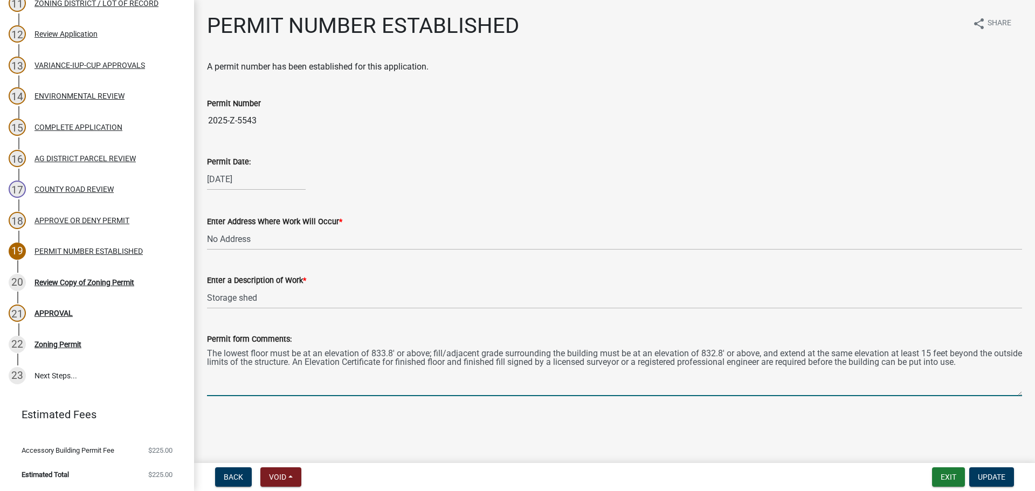
drag, startPoint x: 225, startPoint y: 373, endPoint x: 1003, endPoint y: 365, distance: 777.6
click at [995, 364] on textarea "The lowest floor must be at an elevation of 833.8' or above; fill/adjacent grad…" at bounding box center [614, 370] width 815 height 51
click at [995, 361] on textarea "The lowest floor must be at an elevation of 833.8' or above; fill/adjacent grad…" at bounding box center [614, 370] width 815 height 51
paste textarea "If documentation can be provided prior to construction to show that elevations …"
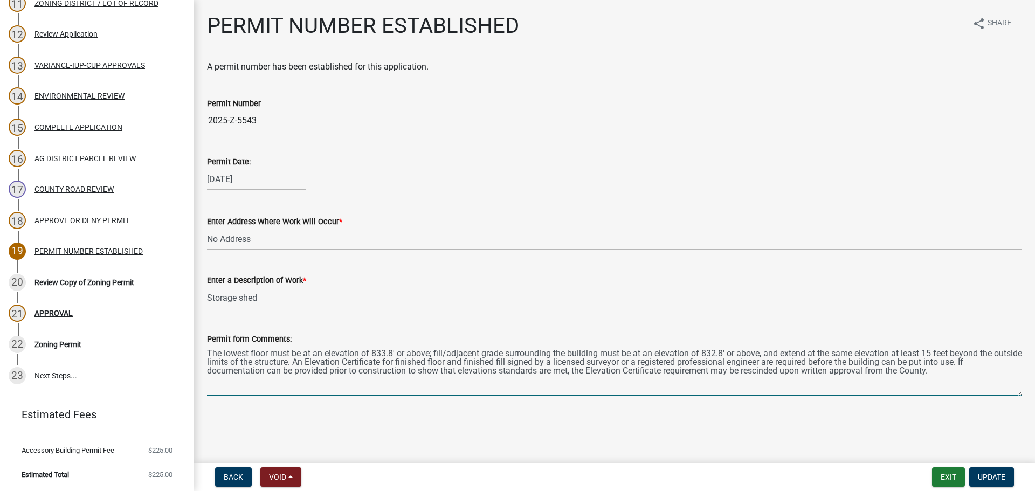
click at [996, 365] on textarea "The lowest floor must be at an elevation of 833.8' or above; fill/adjacent grad…" at bounding box center [614, 370] width 815 height 51
type textarea "The lowest floor must be at an elevation of 833.8' or above; fill/adjacent grad…"
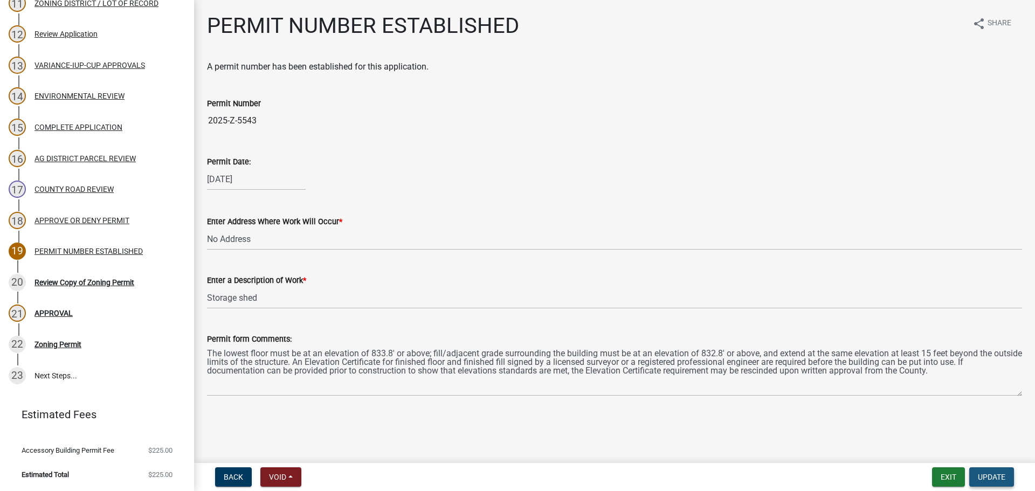
click at [1005, 475] on button "Update" at bounding box center [991, 476] width 45 height 19
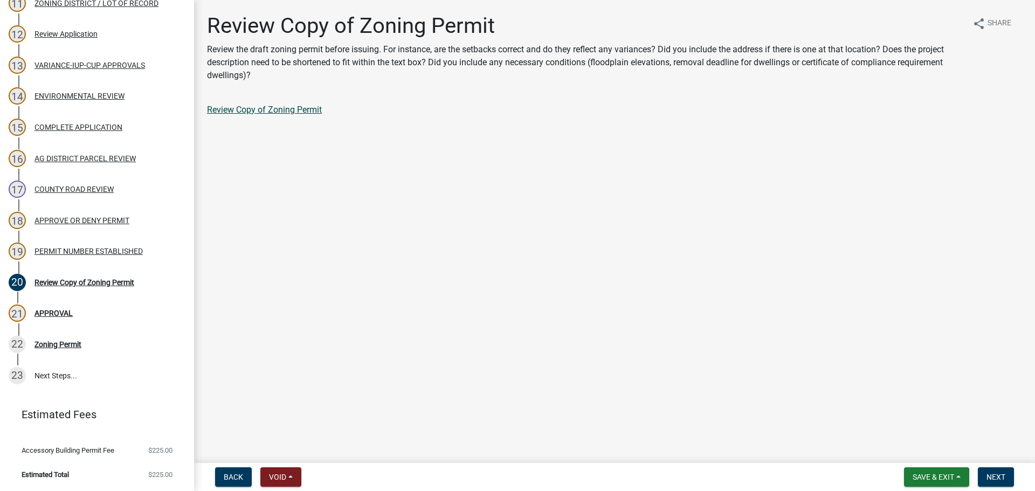
click at [276, 114] on link "Review Copy of Zoning Permit" at bounding box center [264, 110] width 115 height 10
click at [78, 243] on div "19 PERMIT NUMBER ESTABLISHED" at bounding box center [93, 250] width 168 height 17
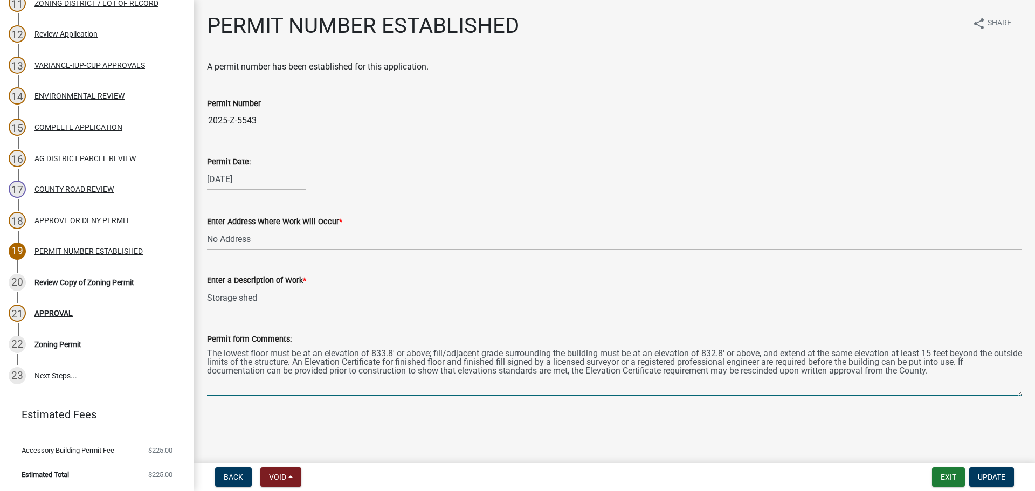
click at [965, 376] on textarea "The lowest floor must be at an elevation of 833.8' or above; fill/adjacent grad…" at bounding box center [614, 370] width 815 height 51
type textarea "The lowest floor must be at an elevation of 833.8' or above; fill/adjacent grad…"
click at [1005, 476] on button "Update" at bounding box center [991, 476] width 45 height 19
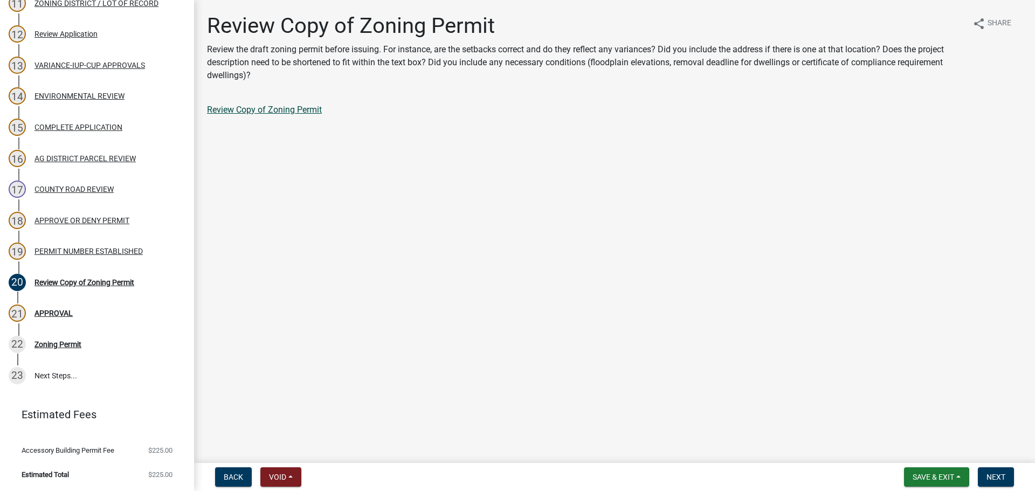
click at [265, 108] on link "Review Copy of Zoning Permit" at bounding box center [264, 110] width 115 height 10
click at [109, 250] on div "PERMIT NUMBER ESTABLISHED" at bounding box center [88, 251] width 108 height 8
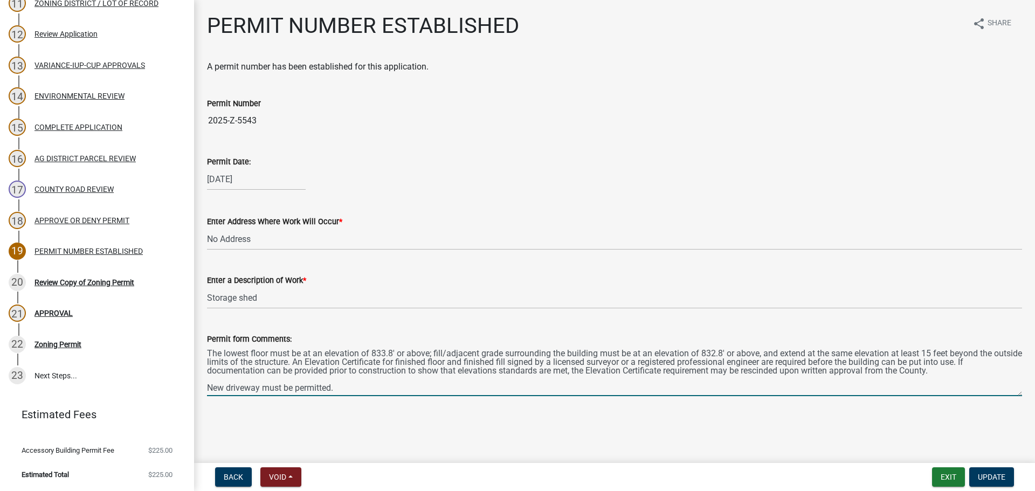
click at [297, 384] on textarea "The lowest floor must be at an elevation of 833.8' or above; fill/adjacent grad…" at bounding box center [614, 370] width 815 height 51
click at [300, 382] on textarea "The lowest floor must be at an elevation of 833.8' or above; fill/adjacent grad…" at bounding box center [614, 370] width 815 height 51
type textarea "The lowest floor must be at an elevation of 833.8' or above; fill/adjacent grad…"
click at [1004, 479] on span "Update" at bounding box center [990, 477] width 27 height 9
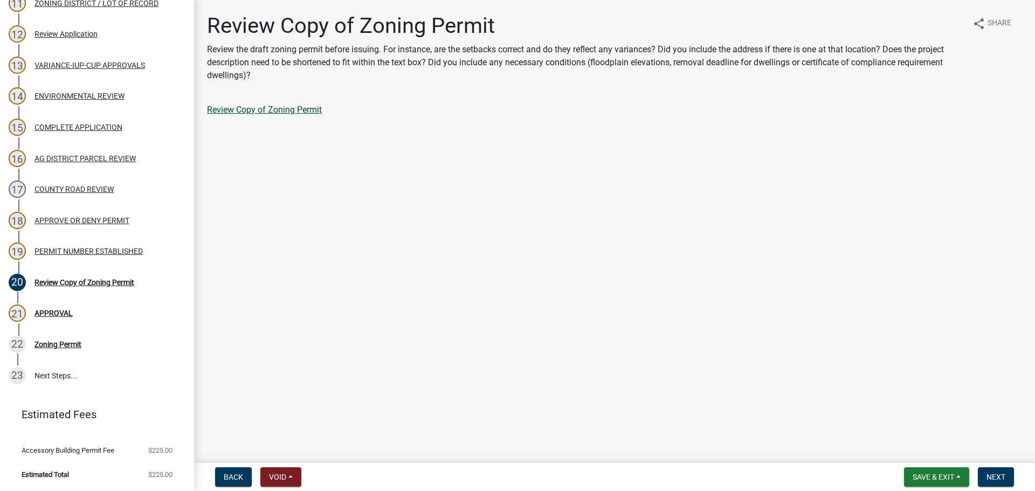
click at [236, 105] on link "Review Copy of Zoning Permit" at bounding box center [264, 110] width 115 height 10
click at [94, 255] on div "PERMIT NUMBER ESTABLISHED" at bounding box center [88, 251] width 108 height 8
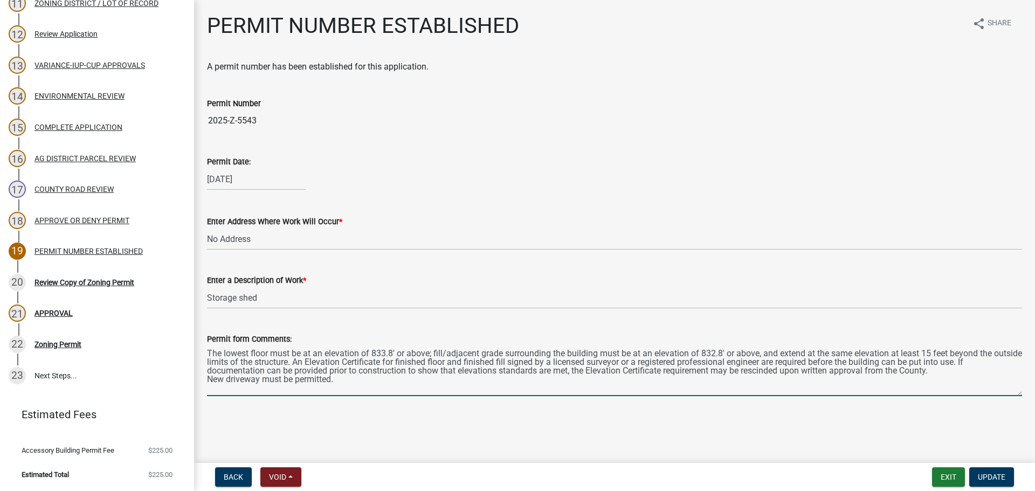
click at [265, 380] on textarea "The lowest floor must be at an elevation of 833.8' or above; fill/adjacent grad…" at bounding box center [614, 370] width 815 height 51
type textarea "The lowest floor must be at an elevation of 833.8' or above; fill/adjacent grad…"
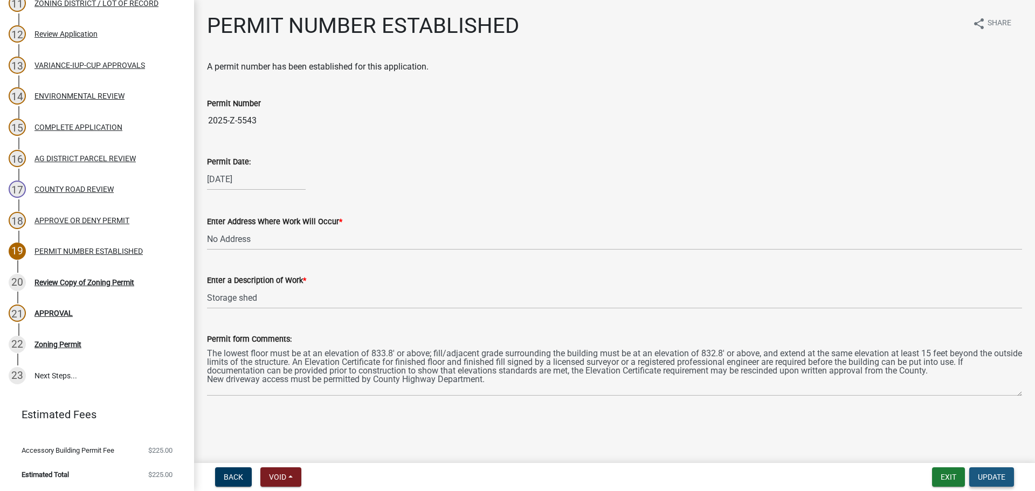
click at [1000, 481] on span "Update" at bounding box center [990, 477] width 27 height 9
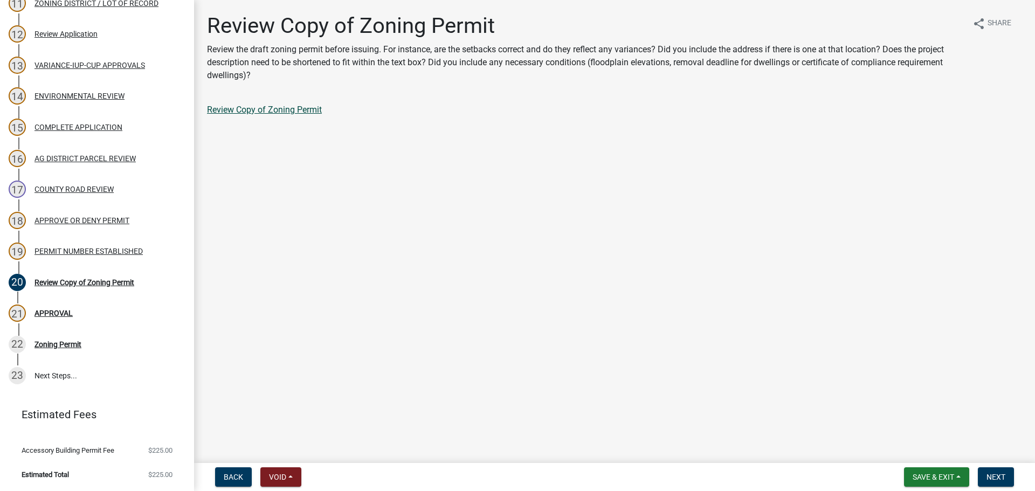
click at [245, 112] on link "Review Copy of Zoning Permit" at bounding box center [264, 110] width 115 height 10
click at [1006, 473] on button "Next" at bounding box center [995, 476] width 36 height 19
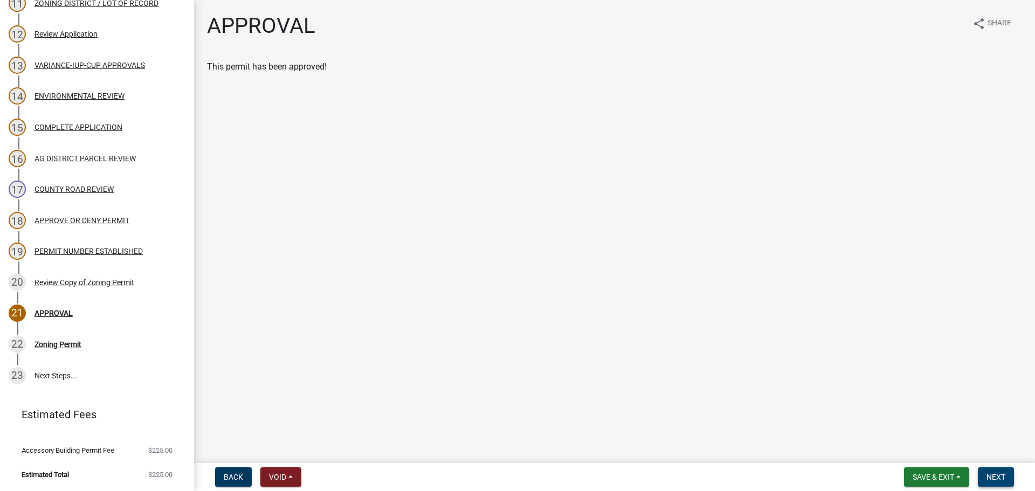
click at [996, 470] on button "Next" at bounding box center [995, 476] width 36 height 19
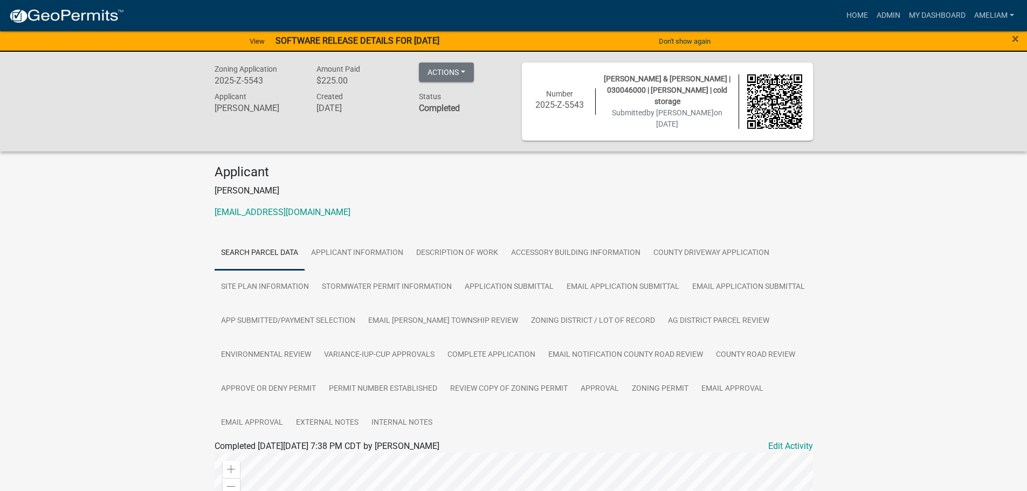
click at [183, 289] on div "Zoning Application 2025-Z-5543 Amount Paid $225.00 Actions View receipt Printer…" at bounding box center [513, 434] width 1027 height 764
click at [919, 17] on link "My Dashboard" at bounding box center [936, 15] width 65 height 20
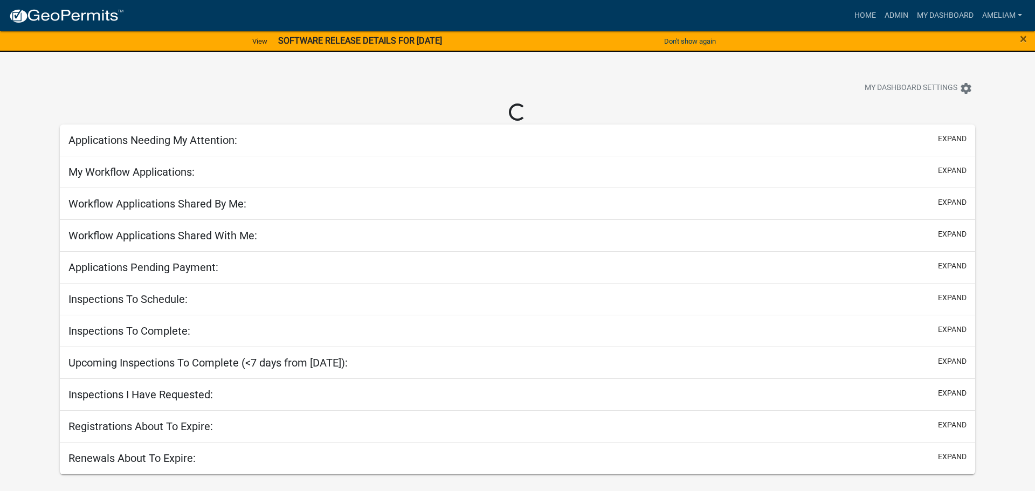
select select "3: 100"
